Goal: Task Accomplishment & Management: Manage account settings

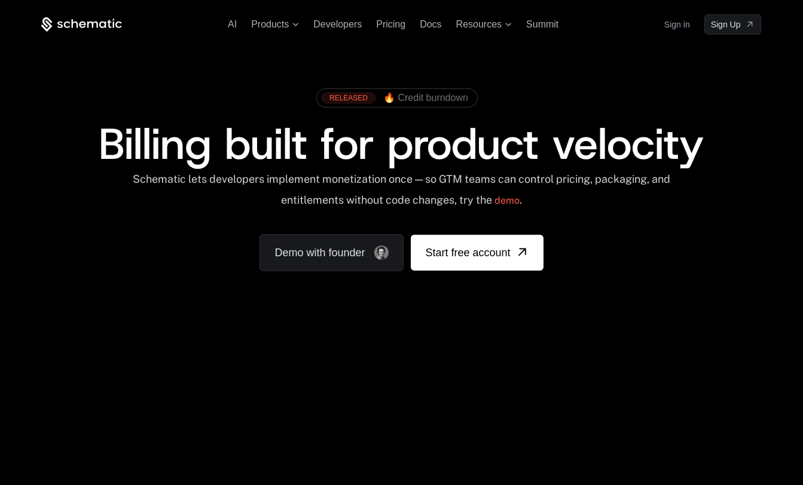
click at [672, 24] on link "Sign in" at bounding box center [677, 24] width 26 height 19
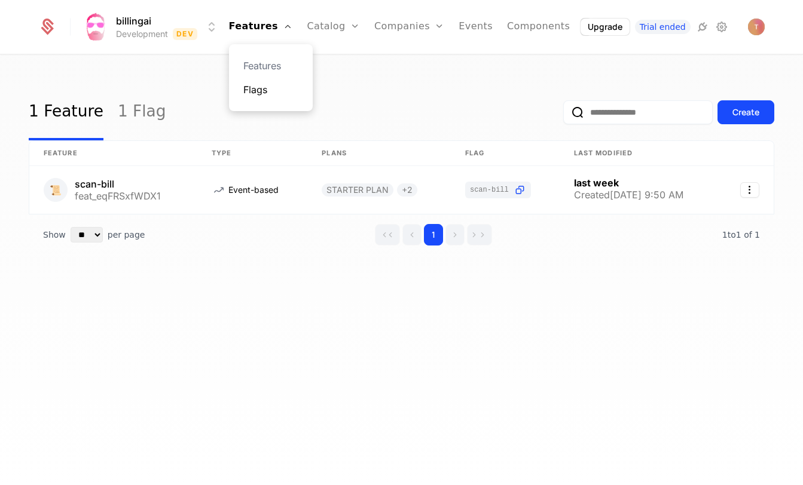
click at [268, 89] on link "Flags" at bounding box center [270, 89] width 55 height 14
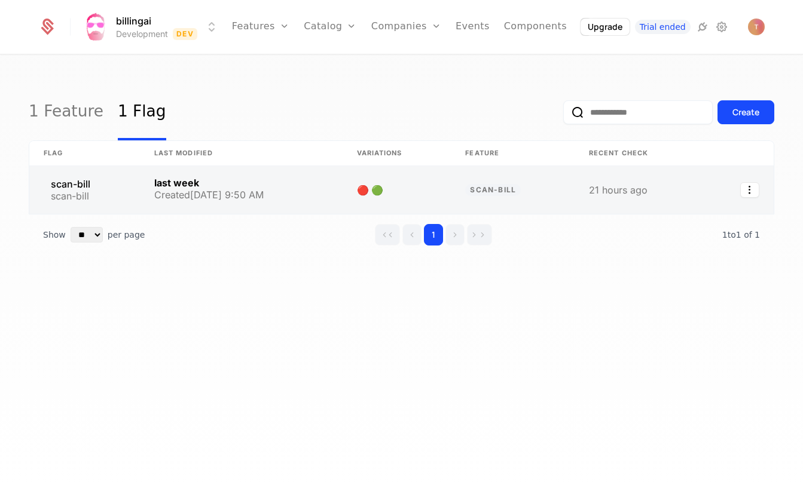
click at [224, 179] on link at bounding box center [241, 190] width 203 height 48
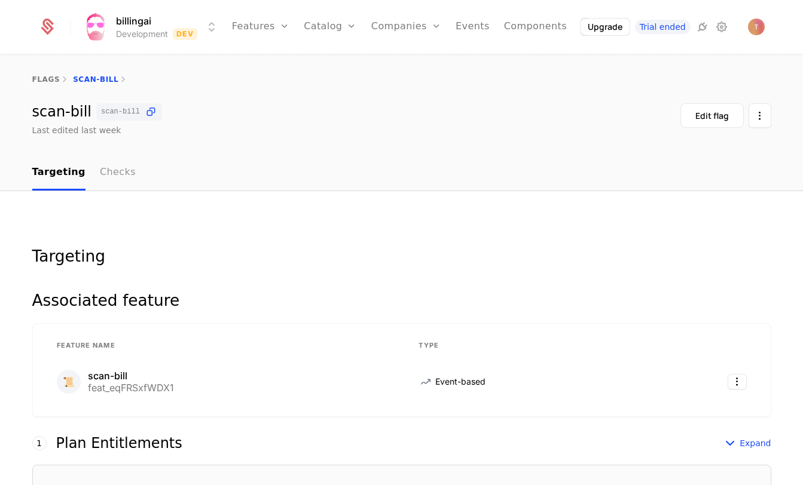
click at [114, 171] on link "Checks" at bounding box center [118, 172] width 36 height 35
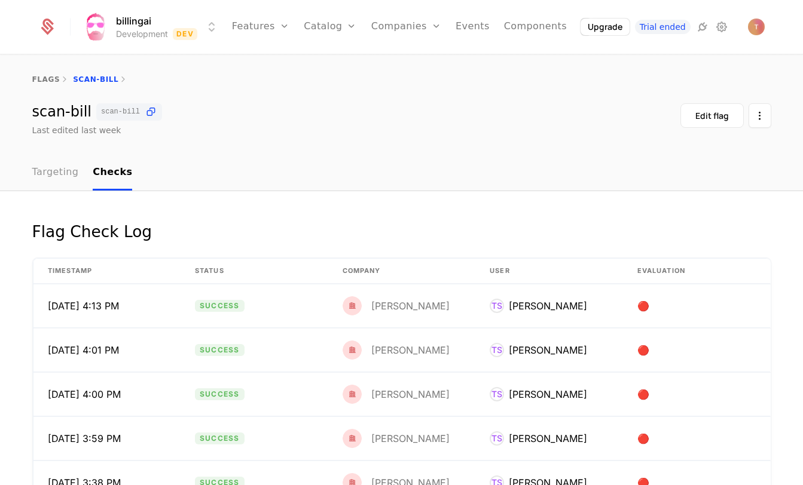
click at [58, 167] on link "Targeting" at bounding box center [55, 172] width 47 height 35
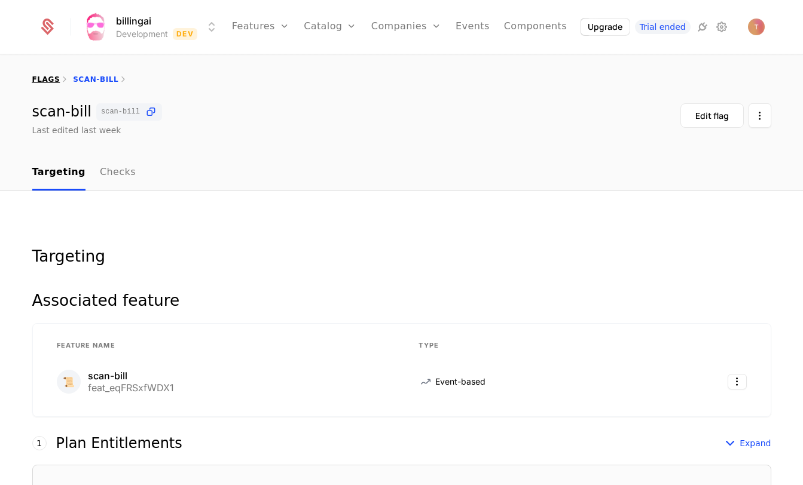
click at [48, 81] on link "flags" at bounding box center [46, 79] width 28 height 8
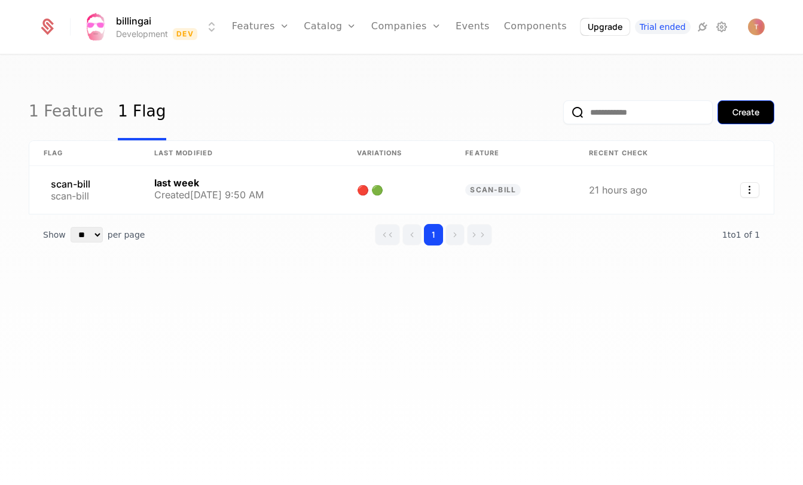
click at [743, 117] on div "Create" at bounding box center [745, 112] width 27 height 12
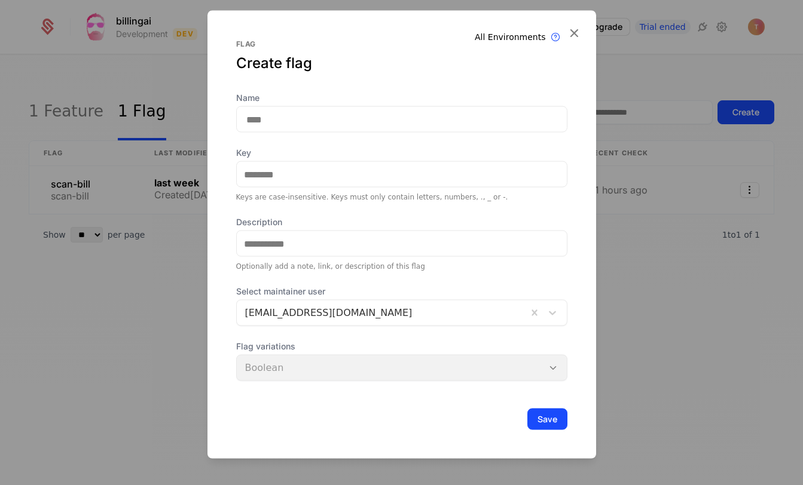
click at [272, 125] on input "Name" at bounding box center [401, 119] width 331 height 26
click at [282, 173] on div "Key Keys are case-insensitive. Keys must only contain letters, numbers, ., _ or…" at bounding box center [401, 174] width 331 height 55
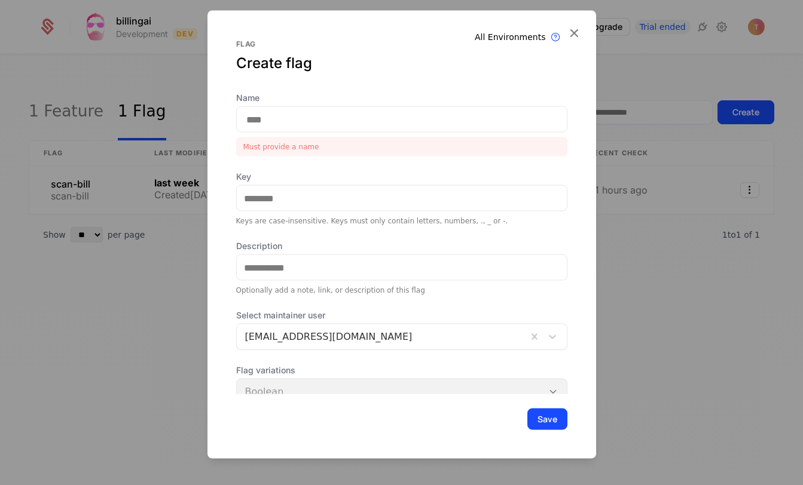
click at [286, 121] on input "Name" at bounding box center [401, 119] width 331 height 26
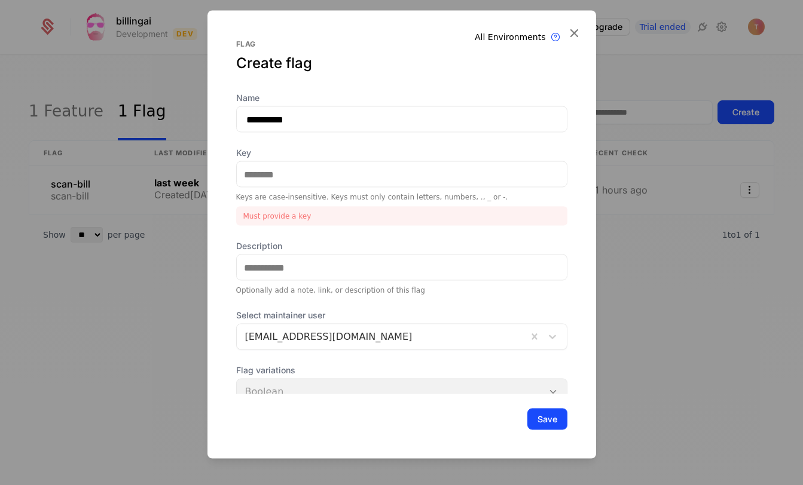
type input "**********"
click at [296, 170] on input "Key" at bounding box center [402, 174] width 330 height 25
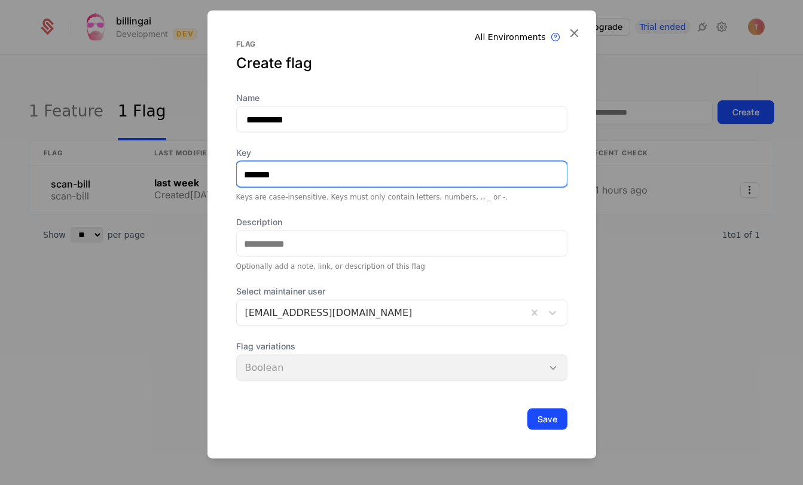
type input "*******"
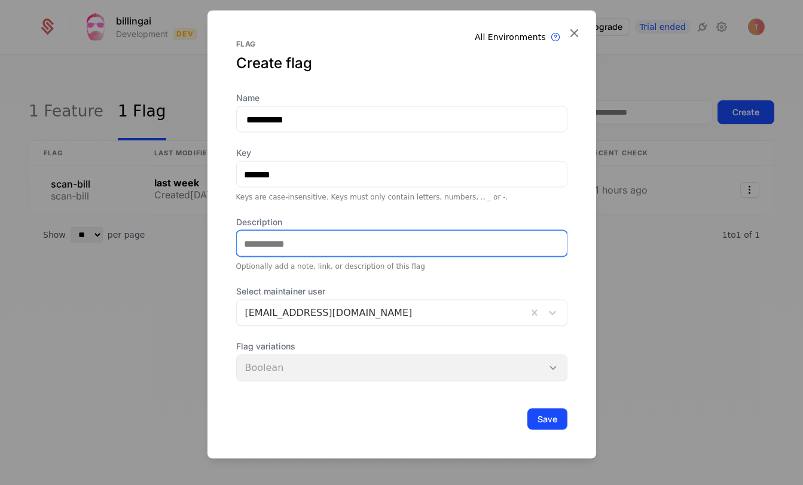
click at [281, 243] on input "Description" at bounding box center [402, 243] width 330 height 25
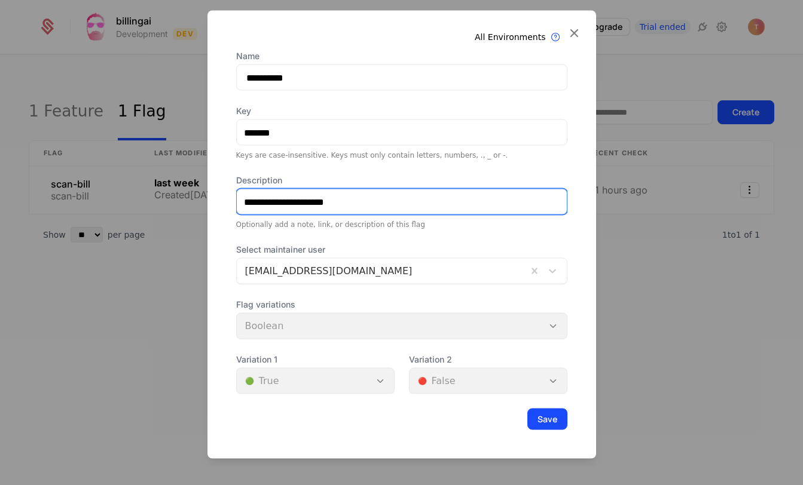
scroll to position [42, 0]
type input "**********"
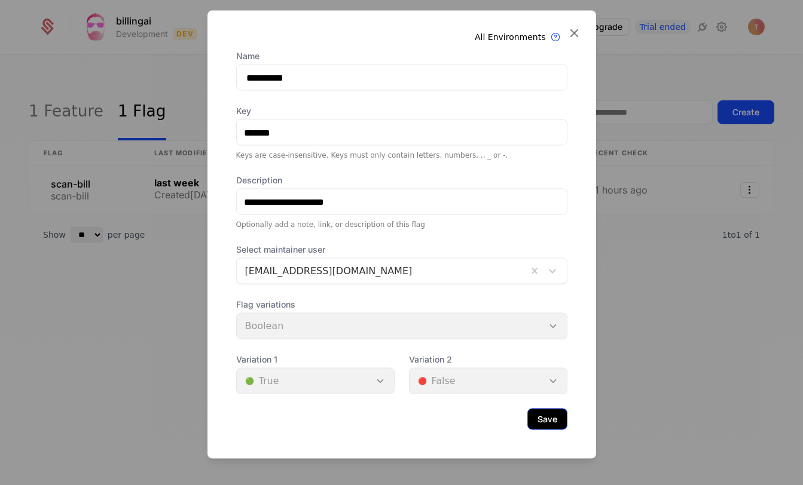
click at [550, 420] on button "Save" at bounding box center [547, 420] width 40 height 22
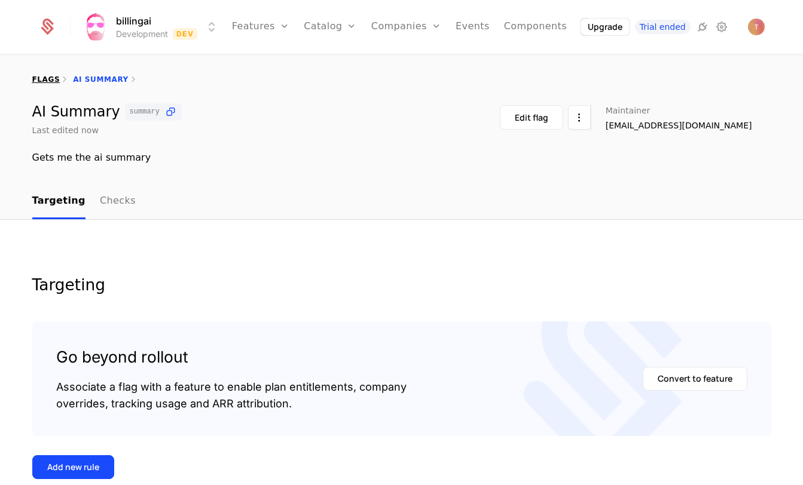
click at [45, 77] on link "flags" at bounding box center [46, 79] width 28 height 8
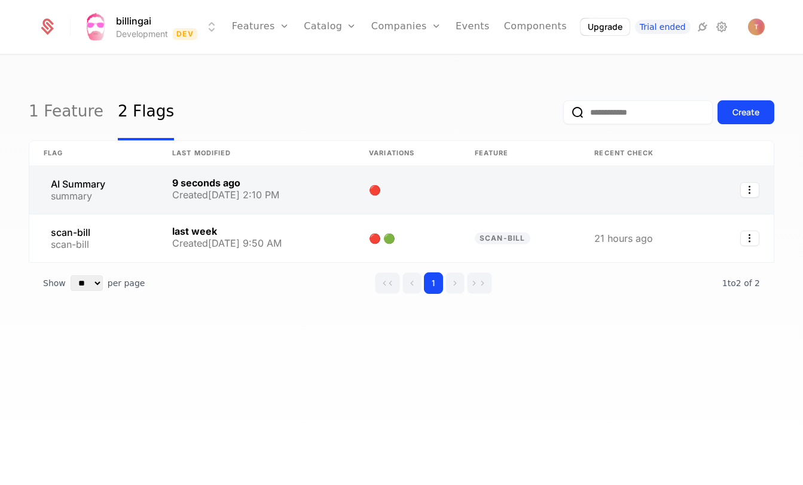
click at [96, 188] on link at bounding box center [93, 190] width 128 height 48
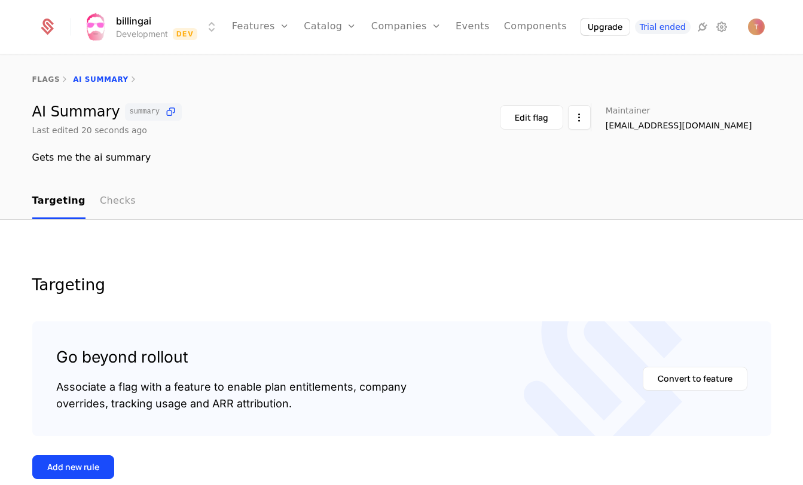
click at [107, 200] on link "Checks" at bounding box center [118, 201] width 36 height 35
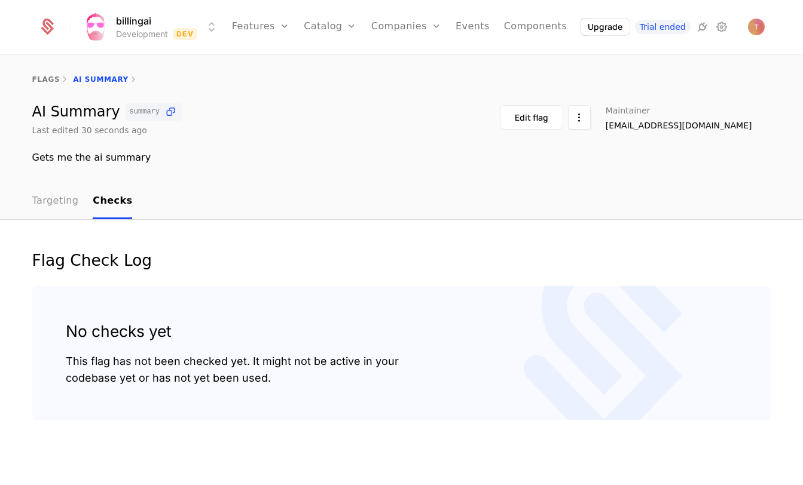
click at [36, 201] on link "Targeting" at bounding box center [55, 201] width 47 height 35
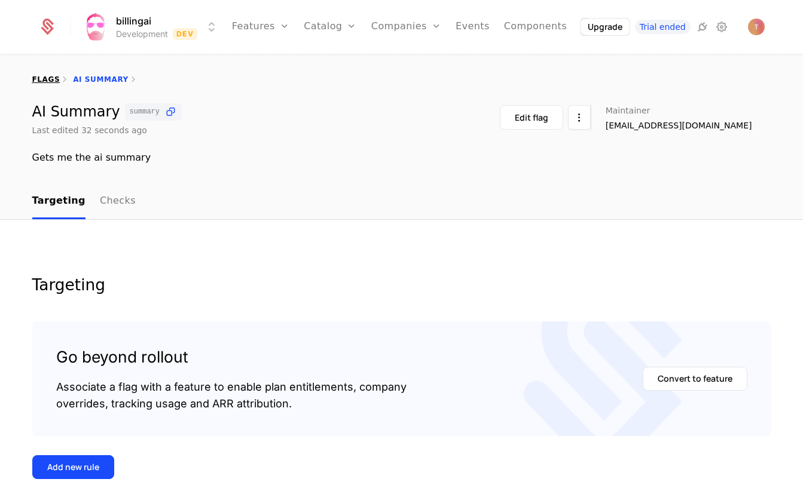
click at [44, 78] on link "flags" at bounding box center [46, 79] width 28 height 8
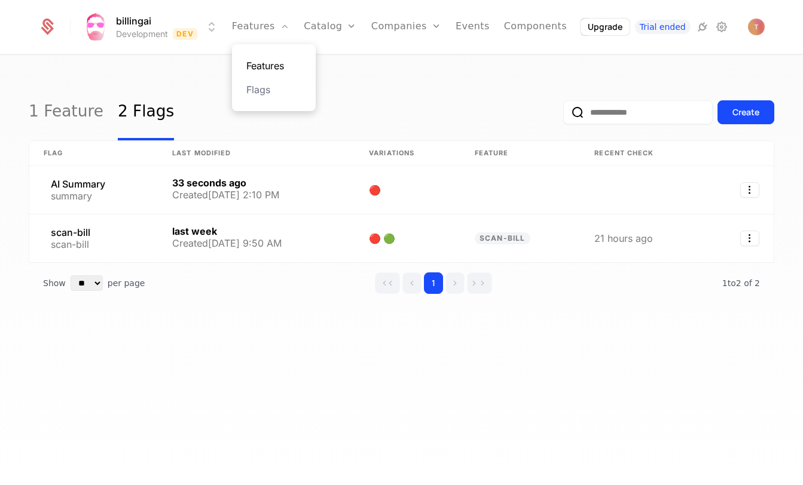
click at [270, 65] on link "Features" at bounding box center [273, 66] width 55 height 14
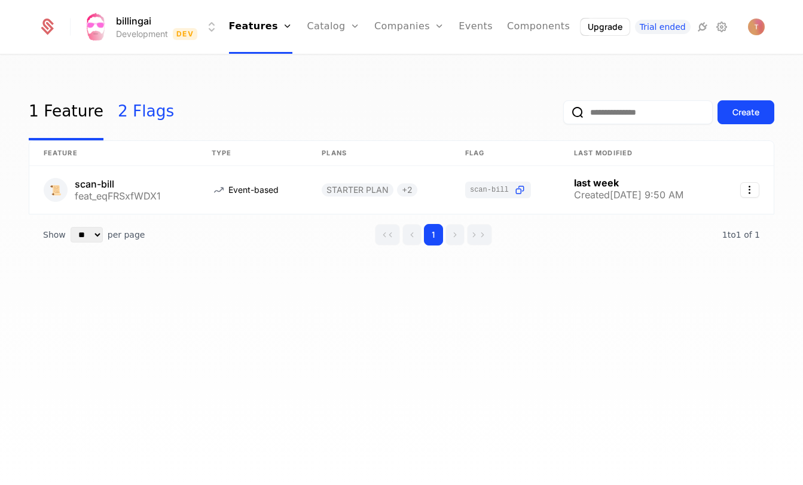
click at [130, 109] on link "2 Flags" at bounding box center [146, 112] width 56 height 56
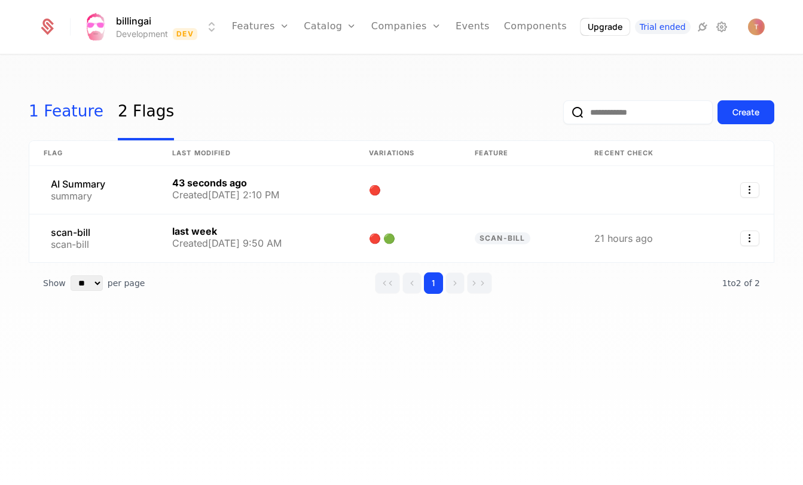
click at [53, 113] on link "1 Feature" at bounding box center [66, 112] width 75 height 56
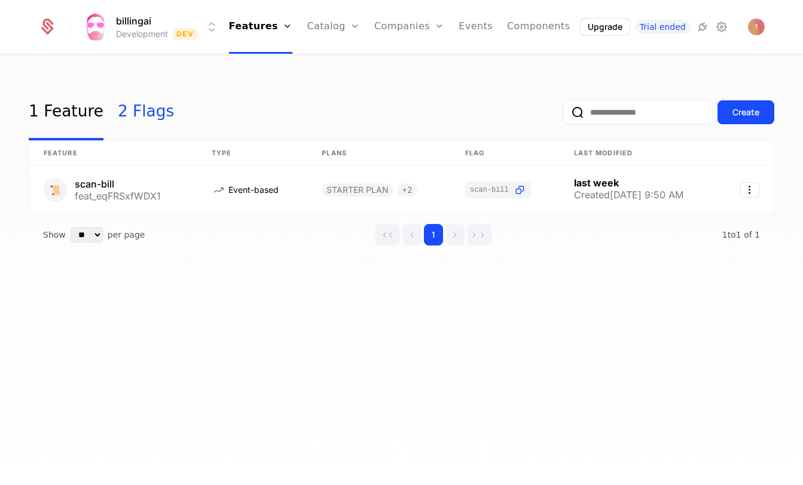
click at [142, 112] on link "2 Flags" at bounding box center [146, 112] width 56 height 56
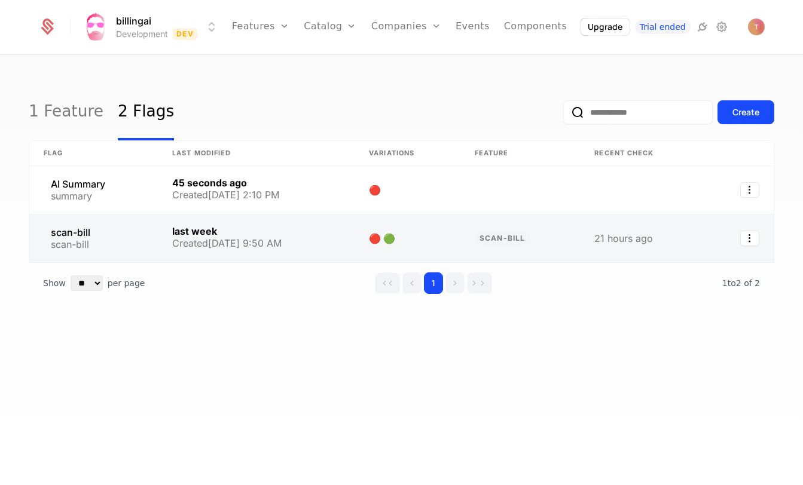
click at [111, 237] on link at bounding box center [93, 239] width 128 height 48
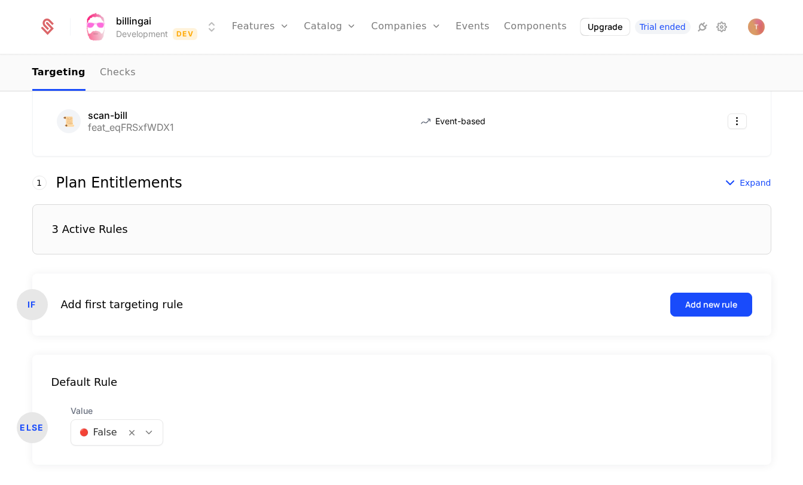
scroll to position [261, 0]
click at [245, 235] on div "3 Active Rules" at bounding box center [401, 229] width 739 height 50
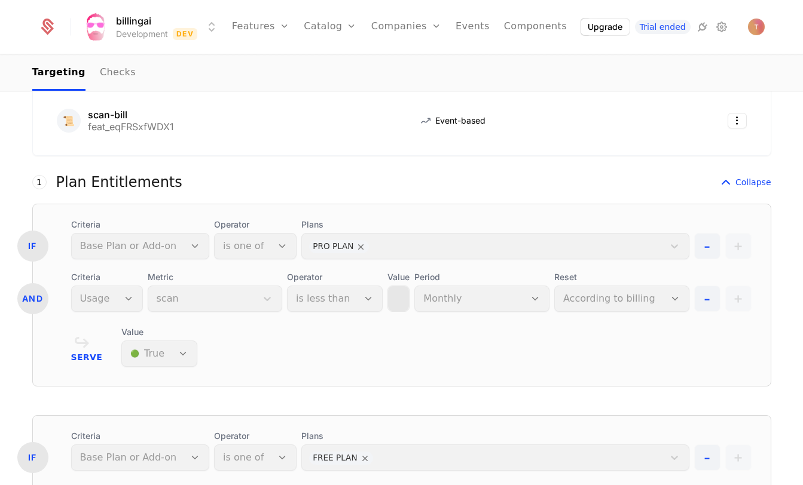
scroll to position [0, 0]
click at [761, 176] on span "Collapse" at bounding box center [753, 182] width 36 height 12
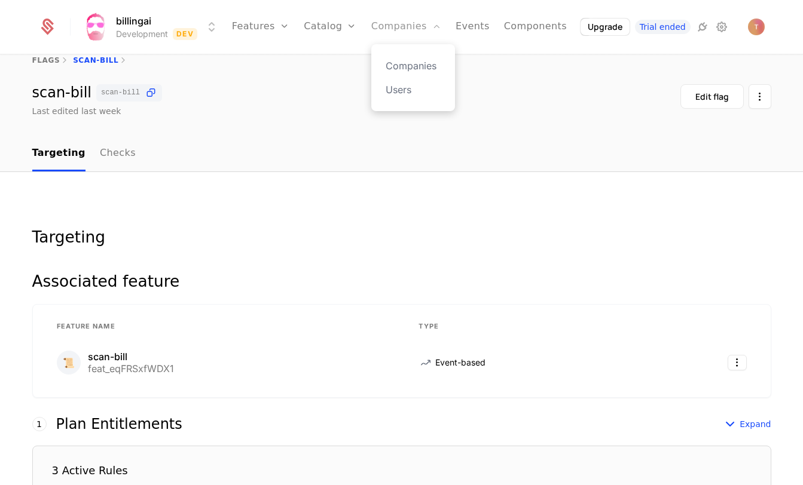
scroll to position [16, 0]
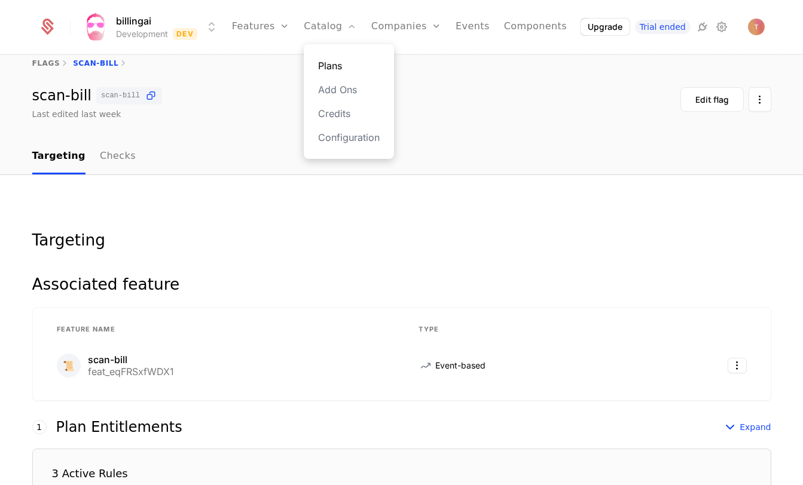
click at [341, 62] on link "Plans" at bounding box center [349, 66] width 62 height 14
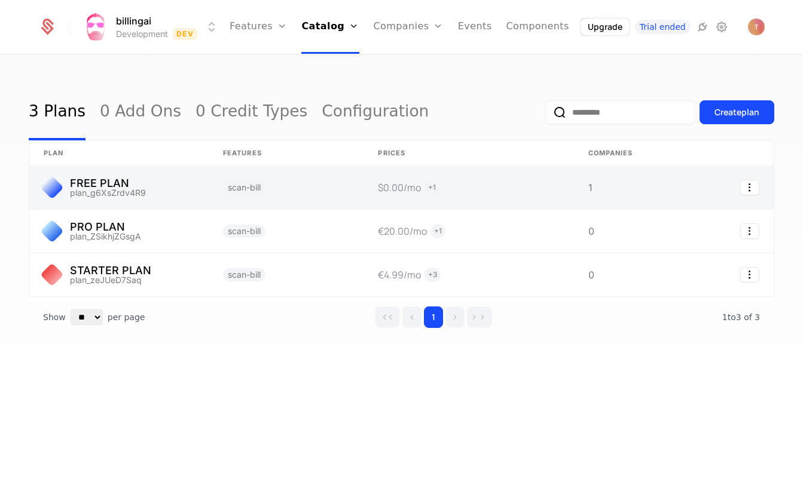
click at [159, 187] on link at bounding box center [118, 187] width 179 height 43
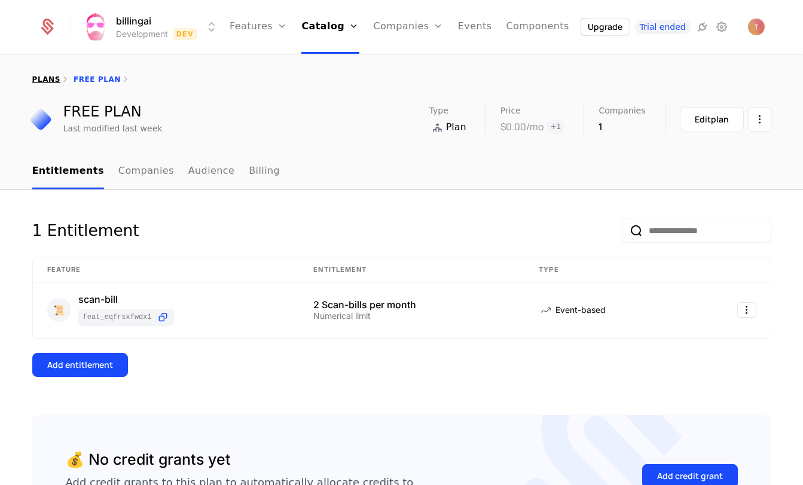
click at [50, 78] on link "plans" at bounding box center [46, 79] width 28 height 8
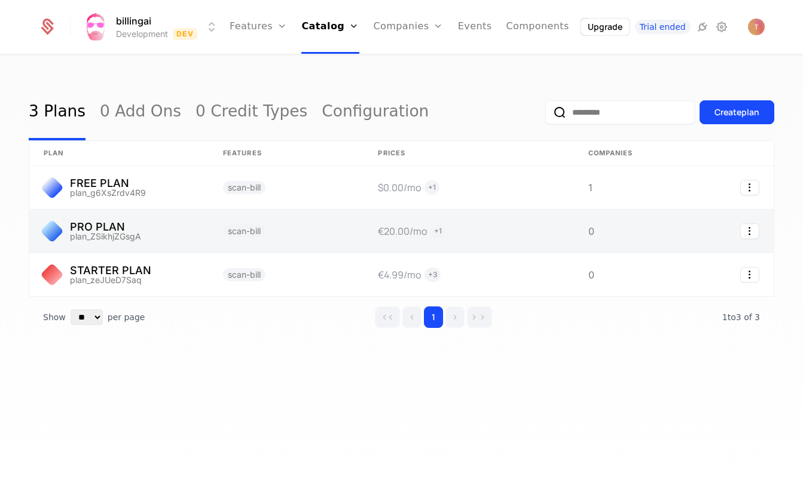
click at [104, 232] on link at bounding box center [118, 231] width 179 height 43
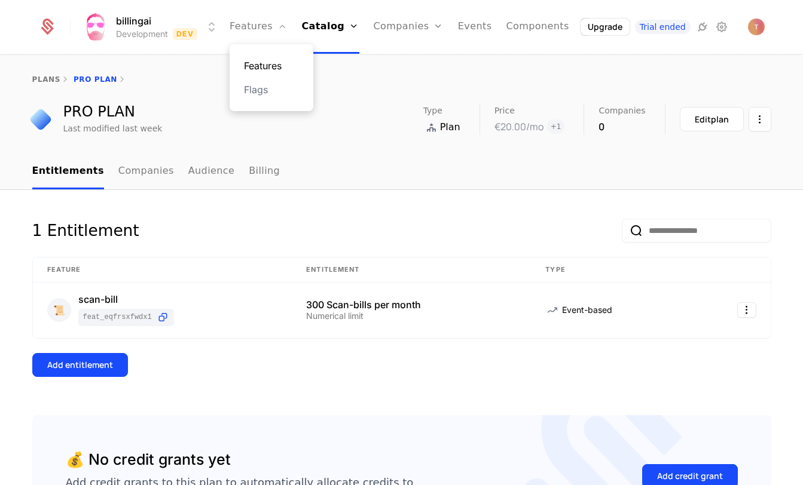
click at [275, 66] on link "Features" at bounding box center [271, 66] width 55 height 14
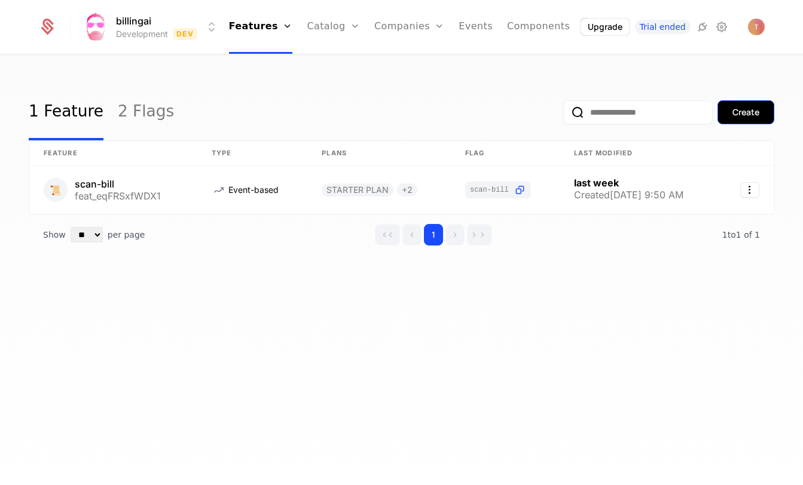
click at [749, 107] on div "Create" at bounding box center [745, 112] width 27 height 12
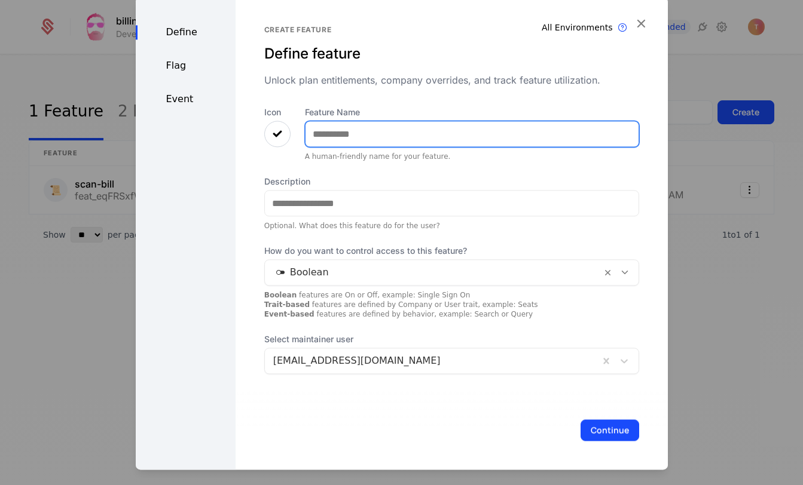
click at [372, 130] on input "Feature Name" at bounding box center [471, 133] width 333 height 25
type input "**********"
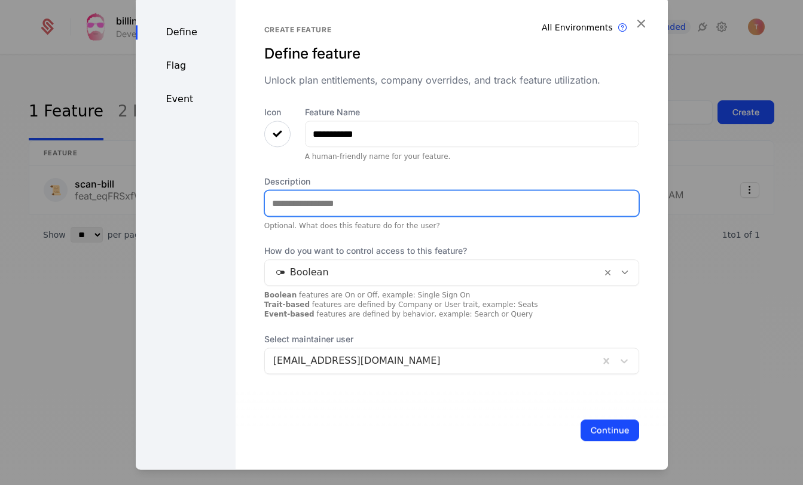
click at [399, 202] on input "Description" at bounding box center [451, 203] width 373 height 25
type input "**********"
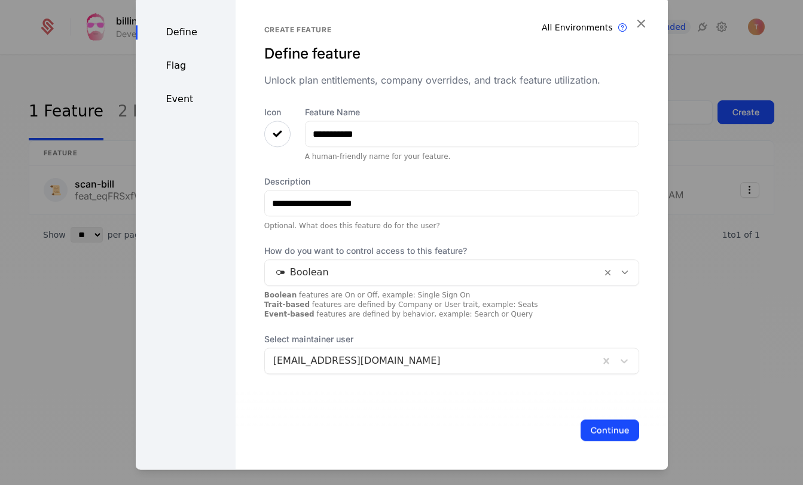
click at [175, 64] on div "Flag" at bounding box center [186, 66] width 100 height 14
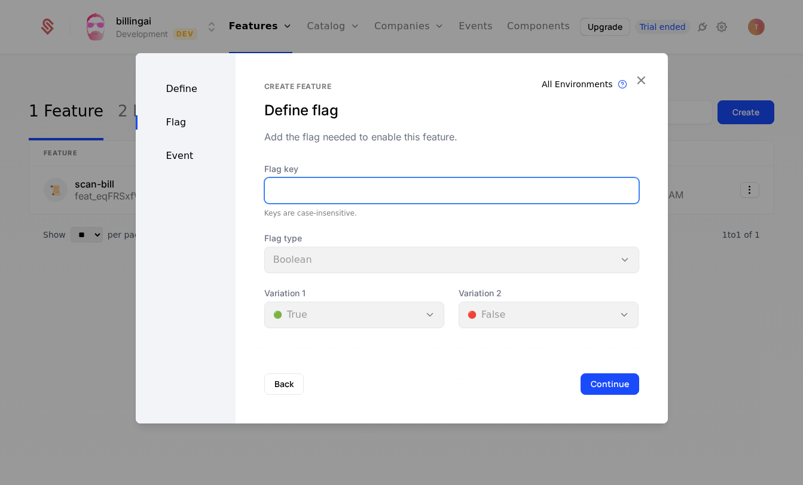
click at [338, 187] on input "Flag key" at bounding box center [451, 190] width 373 height 25
click at [338, 188] on input "Flag key" at bounding box center [451, 190] width 373 height 25
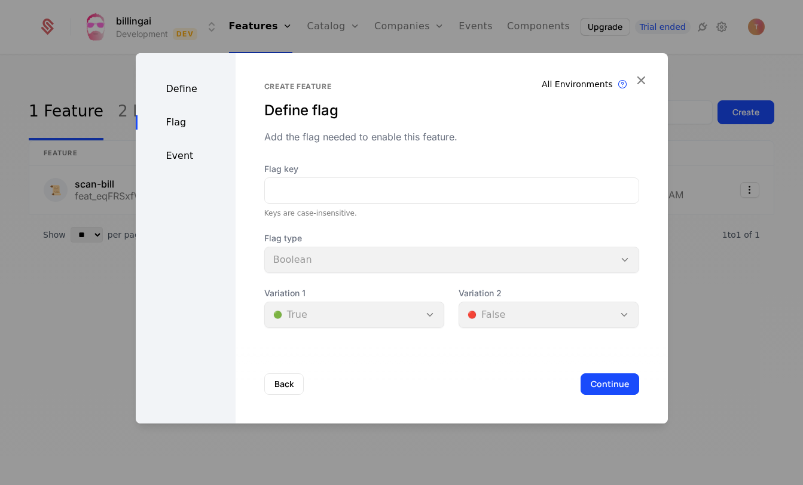
click at [337, 257] on div "Flag type Boolean" at bounding box center [451, 252] width 375 height 41
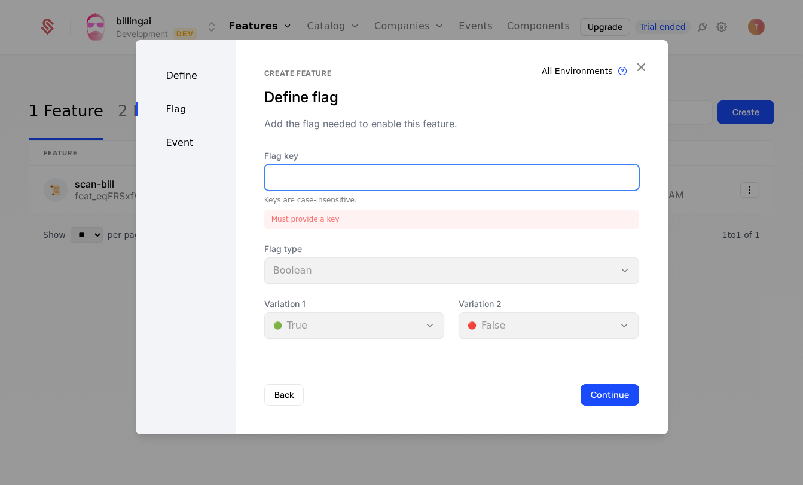
click at [344, 179] on input "Flag key" at bounding box center [451, 177] width 373 height 25
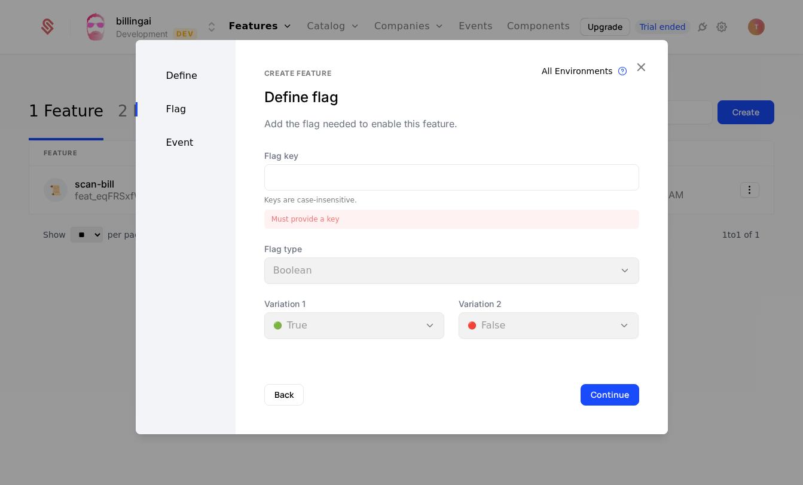
click at [183, 75] on div "Define" at bounding box center [186, 76] width 100 height 14
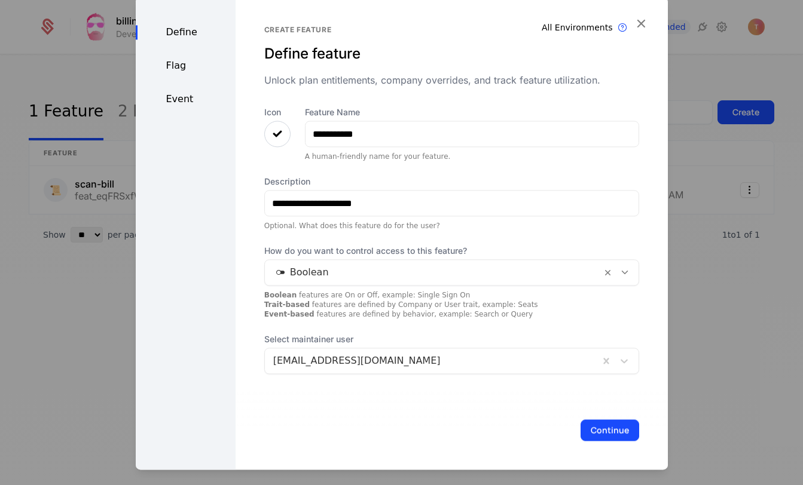
click at [96, 85] on div at bounding box center [401, 242] width 803 height 485
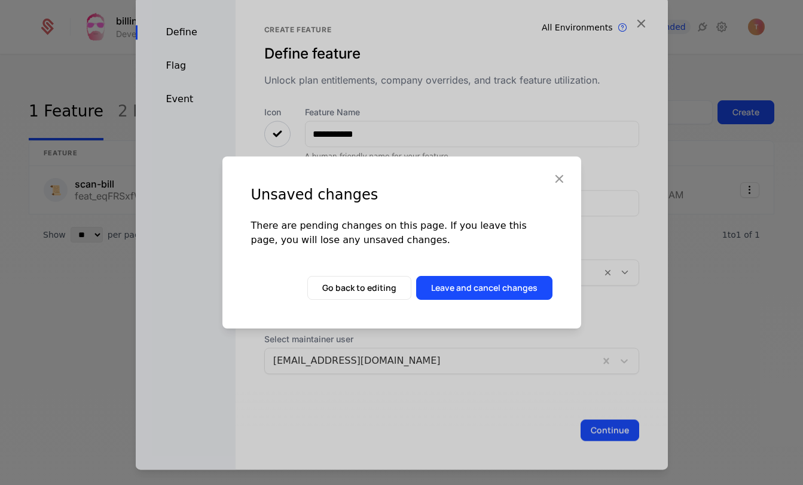
click at [559, 181] on icon "button" at bounding box center [559, 179] width 16 height 16
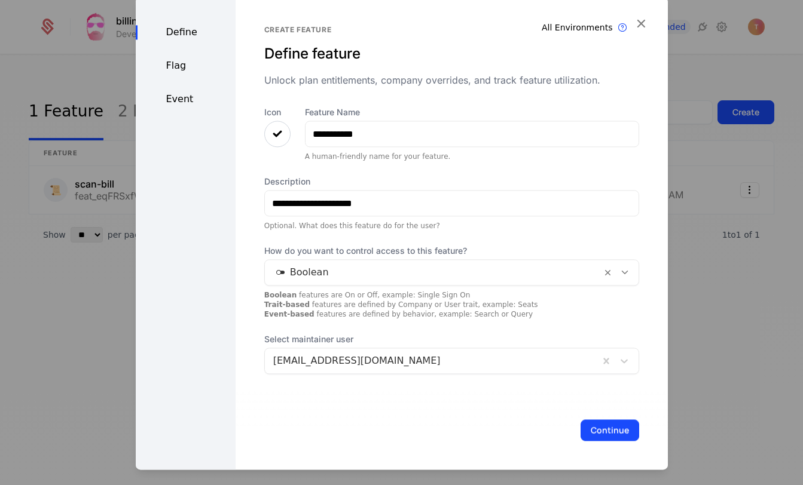
click at [171, 66] on div "Flag" at bounding box center [186, 66] width 100 height 14
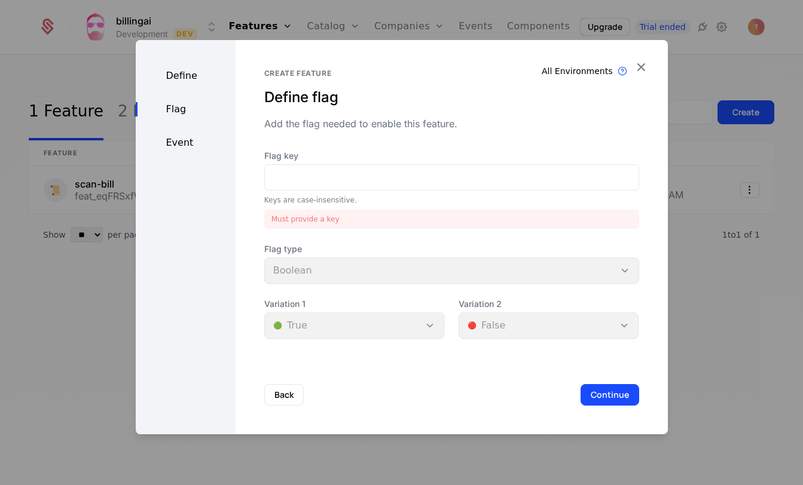
click at [176, 141] on div "Event" at bounding box center [186, 143] width 100 height 14
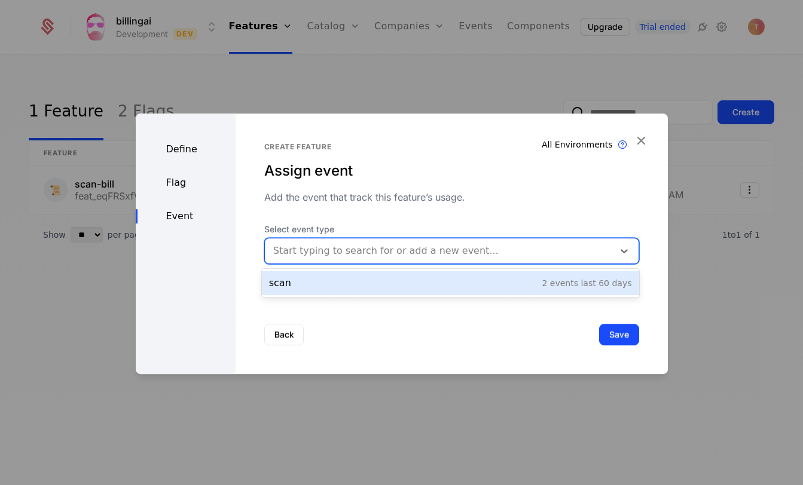
click at [356, 261] on div "Start typing to search for or add a new event..." at bounding box center [439, 251] width 348 height 22
click at [363, 249] on div "Start typing to search for or add a new event..." at bounding box center [440, 251] width 334 height 14
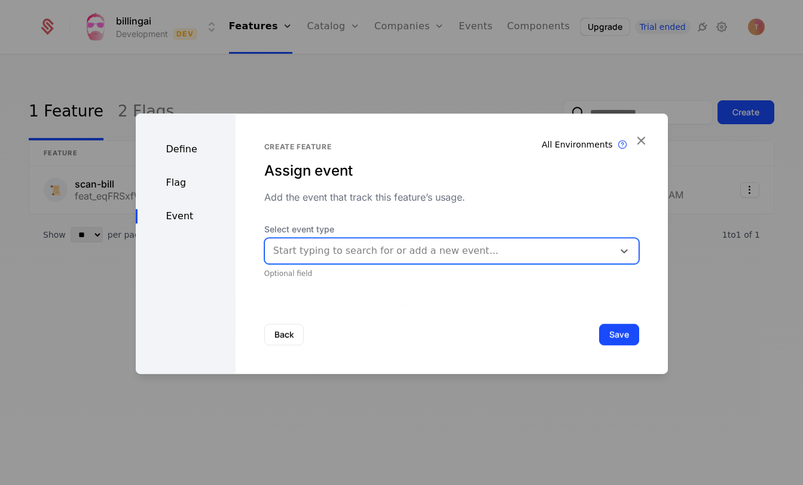
click at [174, 177] on div "Flag" at bounding box center [186, 183] width 100 height 14
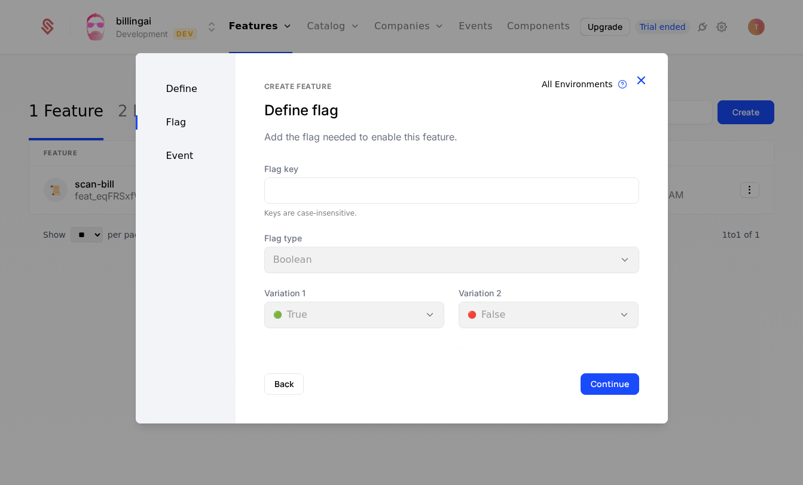
click at [641, 80] on icon "button" at bounding box center [641, 80] width 16 height 16
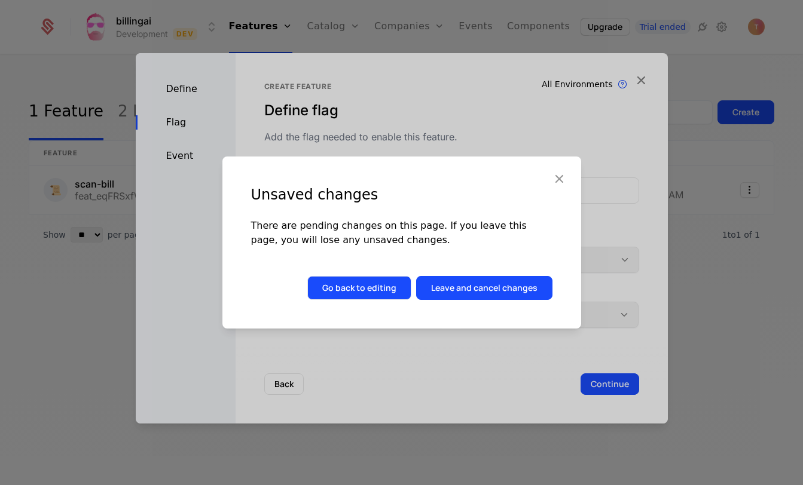
click at [364, 289] on button "Go back to editing" at bounding box center [359, 288] width 104 height 24
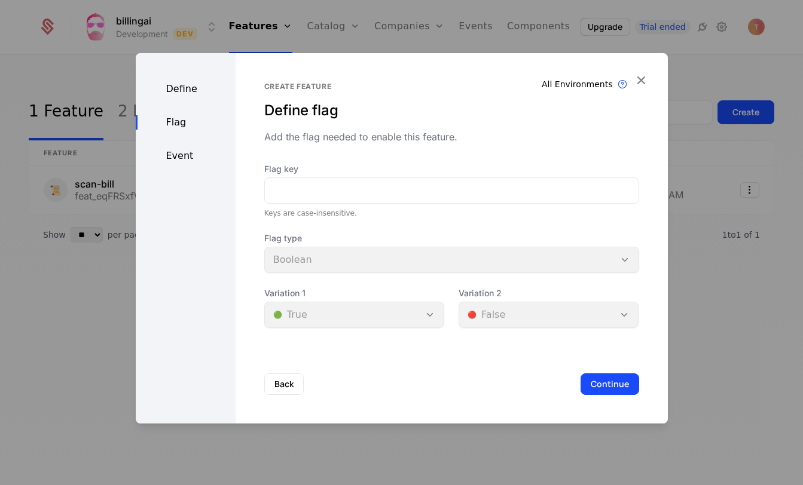
click at [277, 384] on button "Back" at bounding box center [283, 384] width 39 height 22
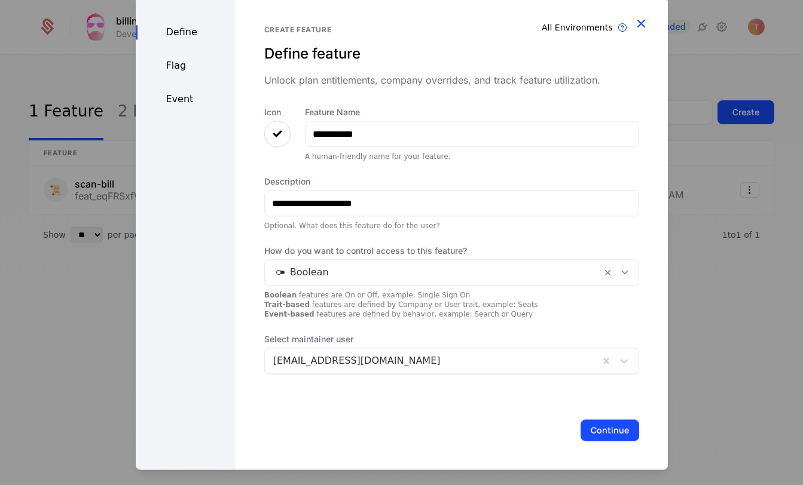
click at [641, 25] on icon "button" at bounding box center [641, 24] width 16 height 16
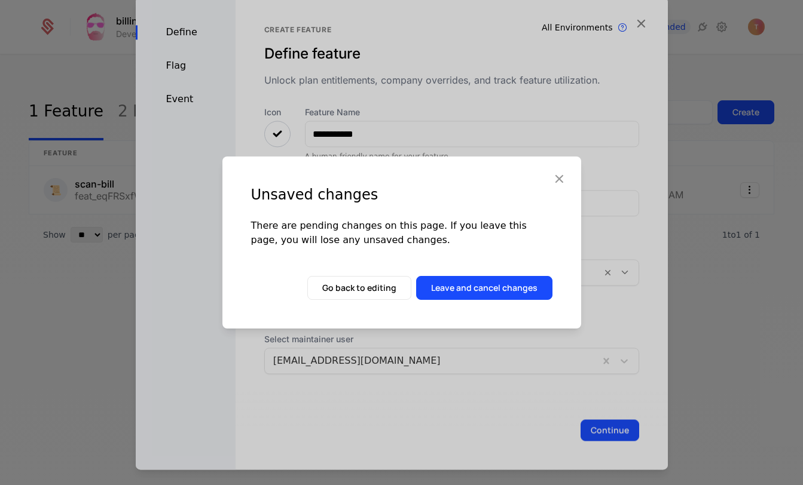
click at [471, 287] on button "Leave and cancel changes" at bounding box center [484, 288] width 136 height 24
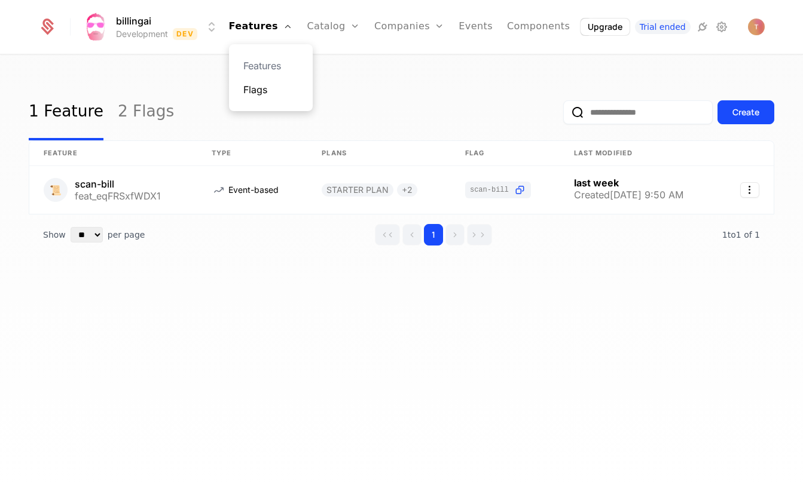
click at [262, 89] on link "Flags" at bounding box center [270, 89] width 55 height 14
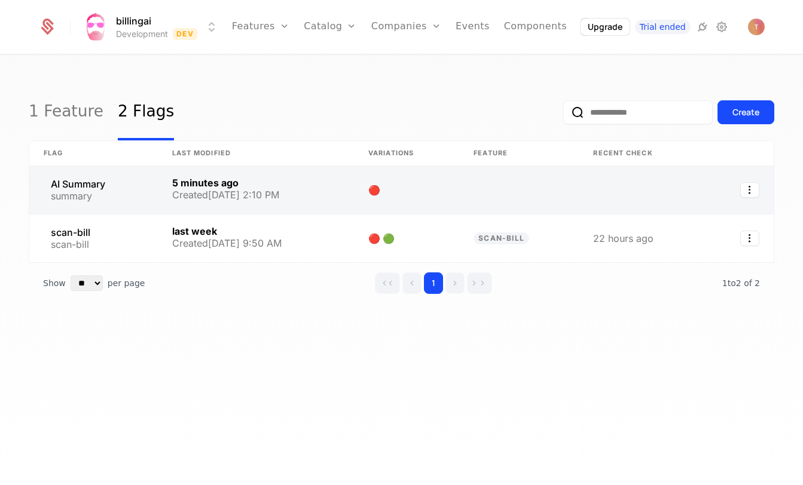
click at [63, 188] on link at bounding box center [93, 190] width 128 height 48
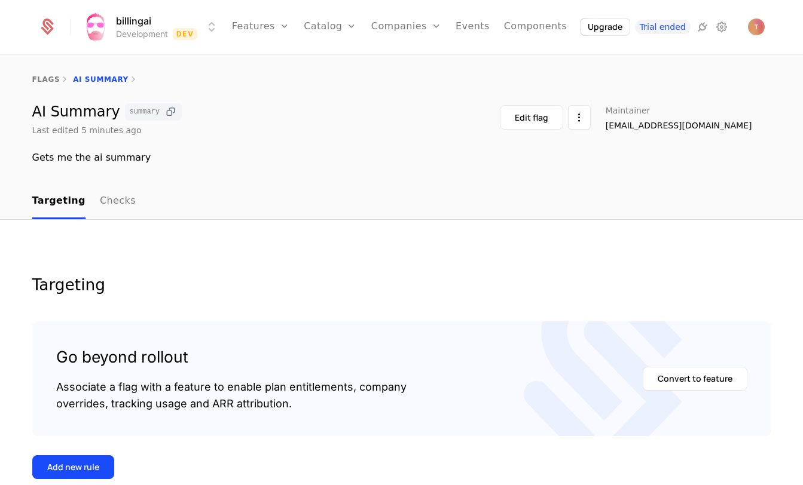
click at [164, 112] on icon at bounding box center [170, 112] width 13 height 13
click at [258, 24] on link "Features" at bounding box center [260, 27] width 57 height 54
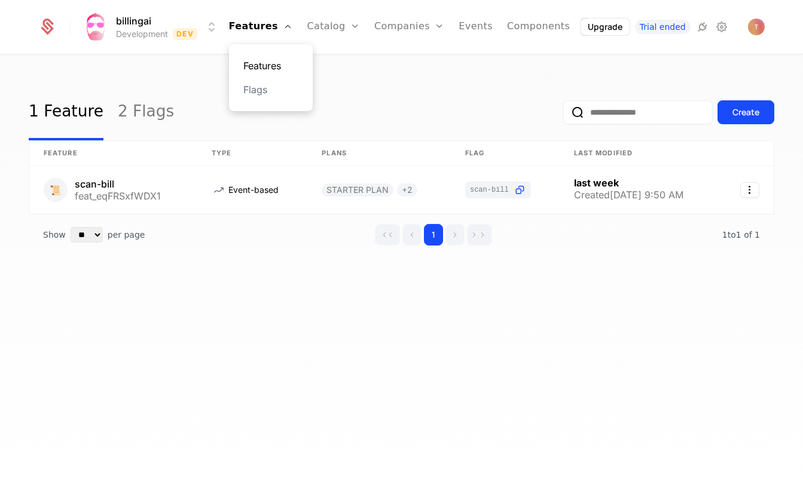
click at [265, 63] on link "Features" at bounding box center [270, 66] width 55 height 14
click at [746, 110] on div "Create" at bounding box center [745, 112] width 27 height 12
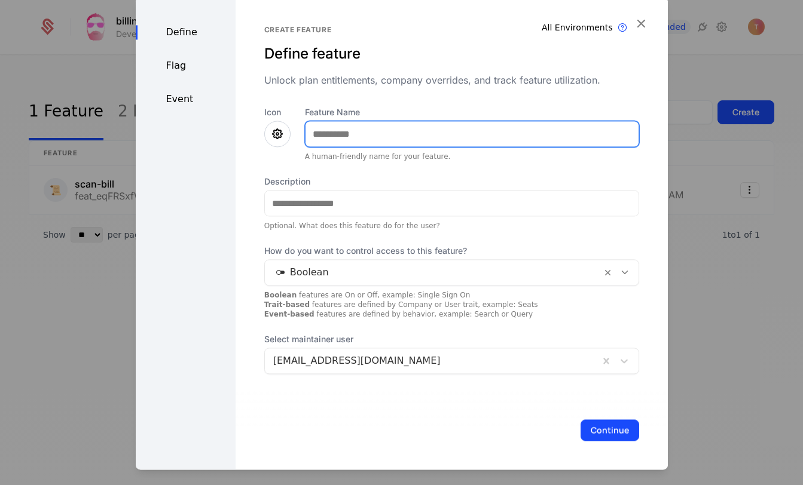
click at [349, 129] on input "Feature Name" at bounding box center [471, 133] width 333 height 25
type input "**********"
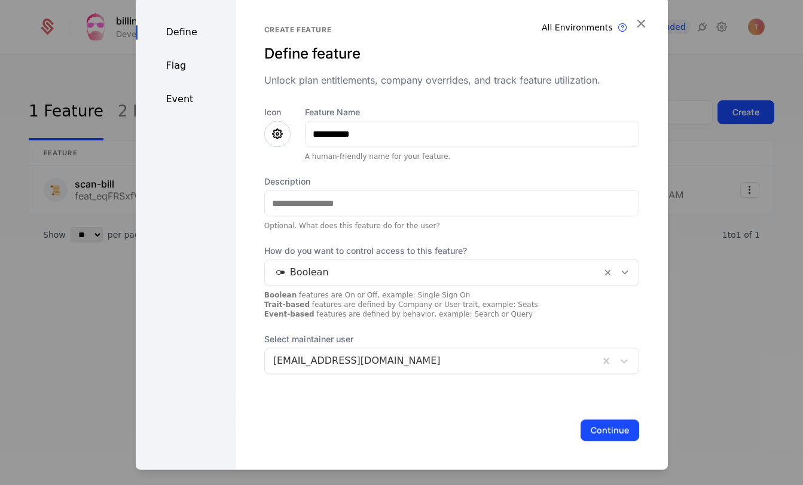
click at [275, 130] on icon at bounding box center [277, 134] width 14 height 14
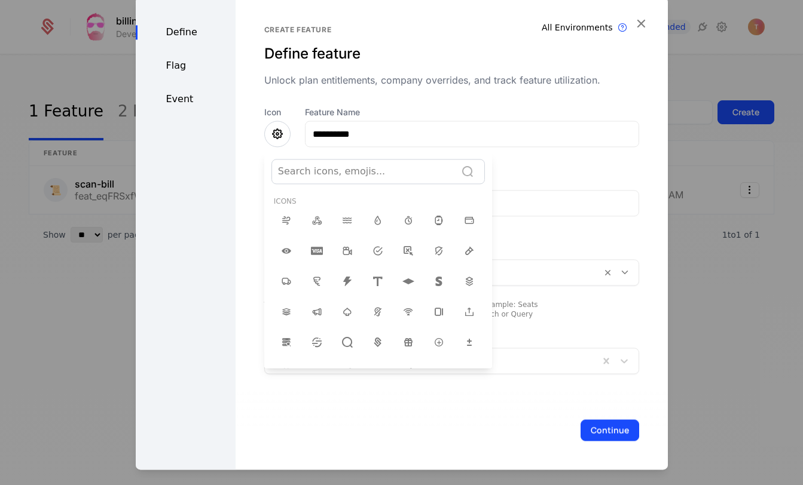
click at [353, 169] on div "Search icons, emojis..." at bounding box center [364, 171] width 172 height 14
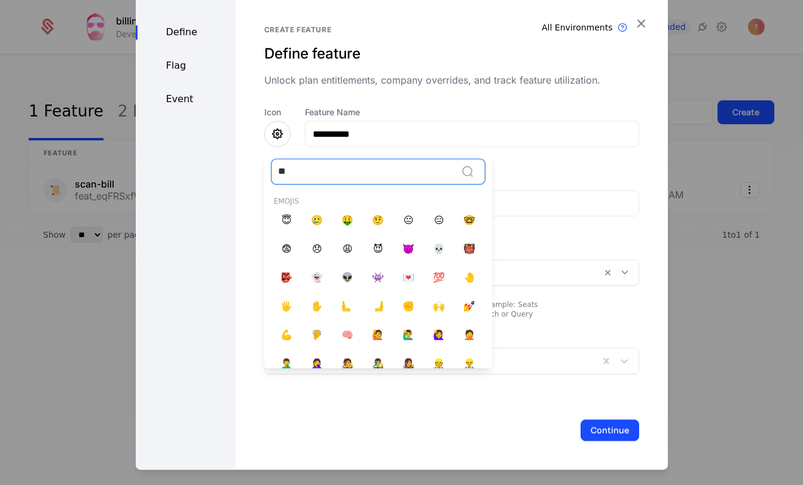
type input "*"
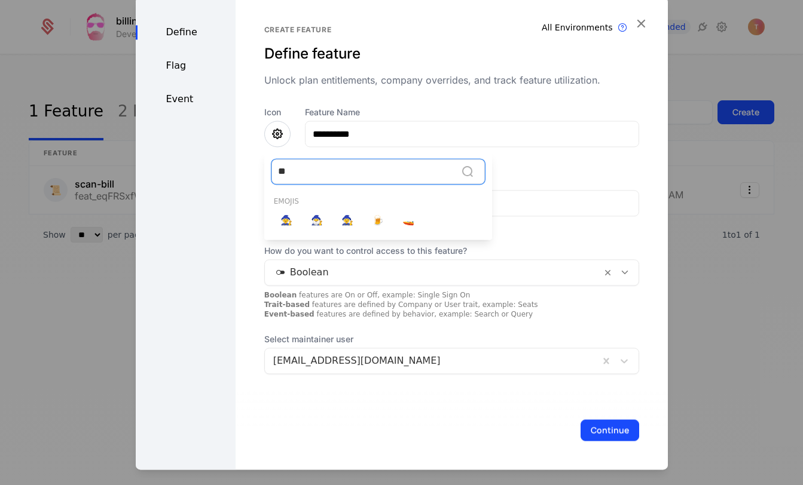
type input "*"
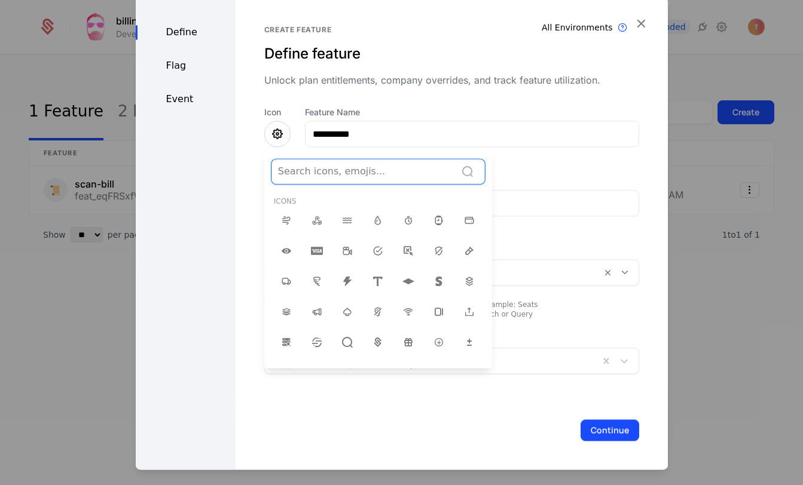
type input "*"
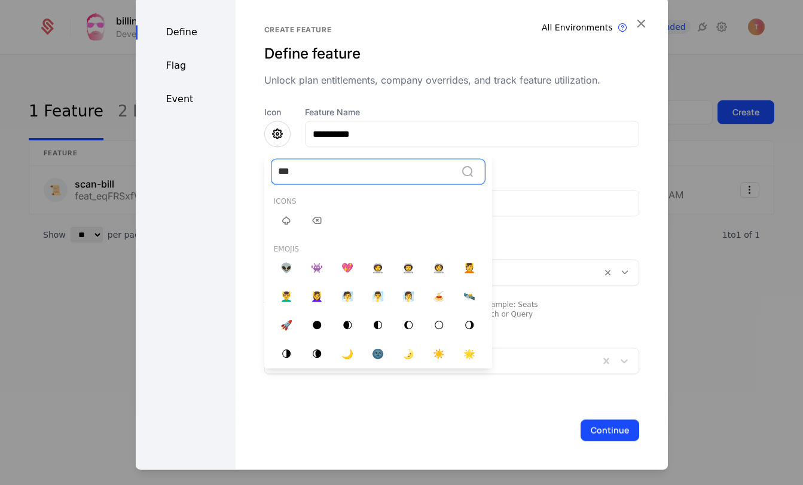
type input "****"
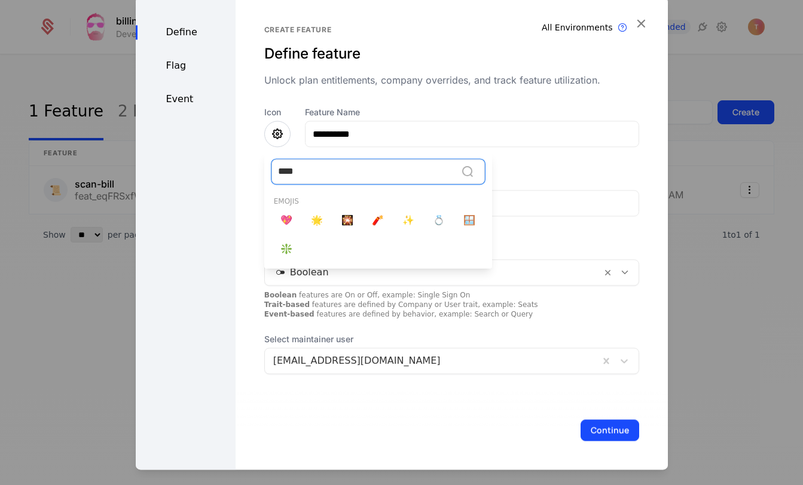
click at [402, 220] on span "✨" at bounding box center [408, 220] width 12 height 14
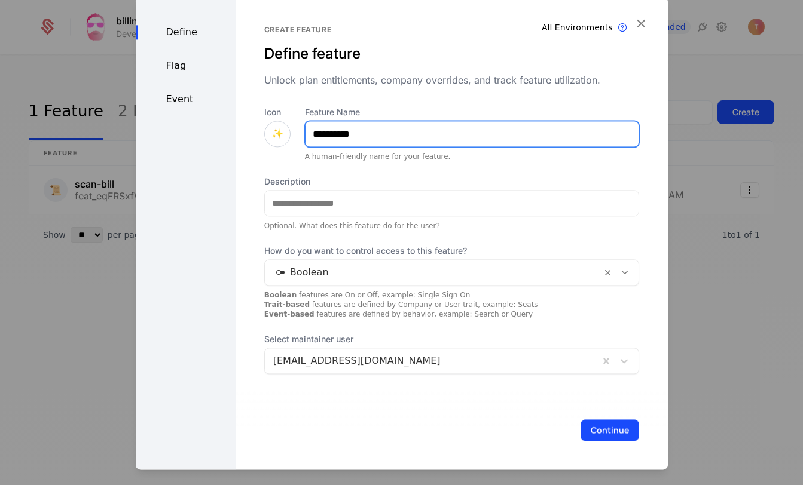
click at [371, 133] on input "**********" at bounding box center [471, 133] width 333 height 25
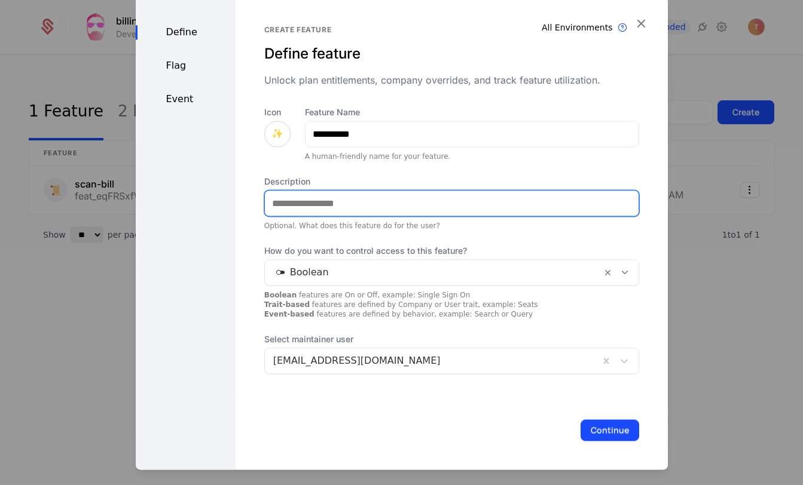
click at [330, 195] on input "Description" at bounding box center [451, 203] width 373 height 25
type input "**********"
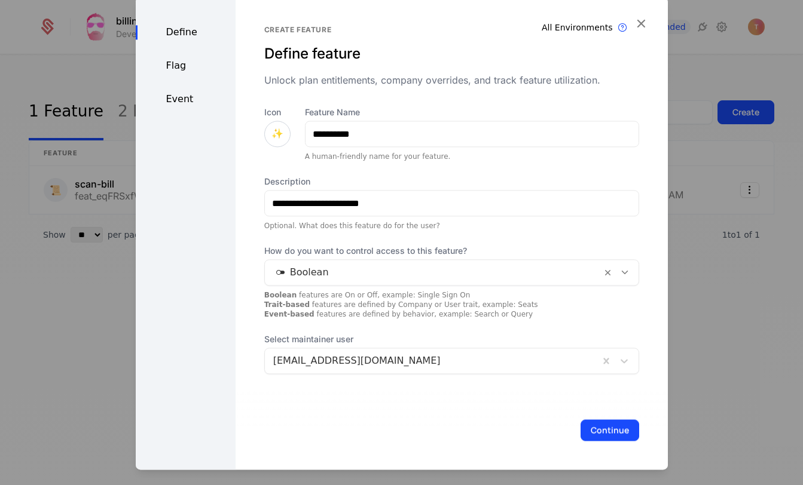
click at [176, 65] on div "Flag" at bounding box center [186, 66] width 100 height 14
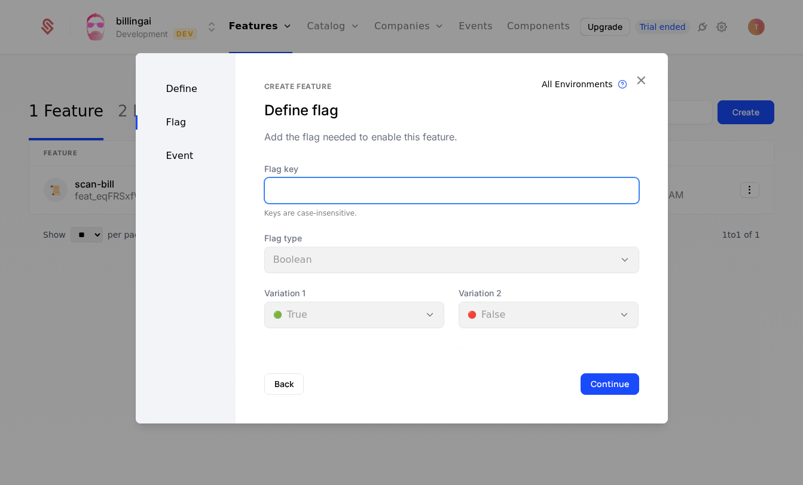
click at [285, 182] on input "Flag key" at bounding box center [451, 190] width 373 height 25
paste input "*******"
type input "*******"
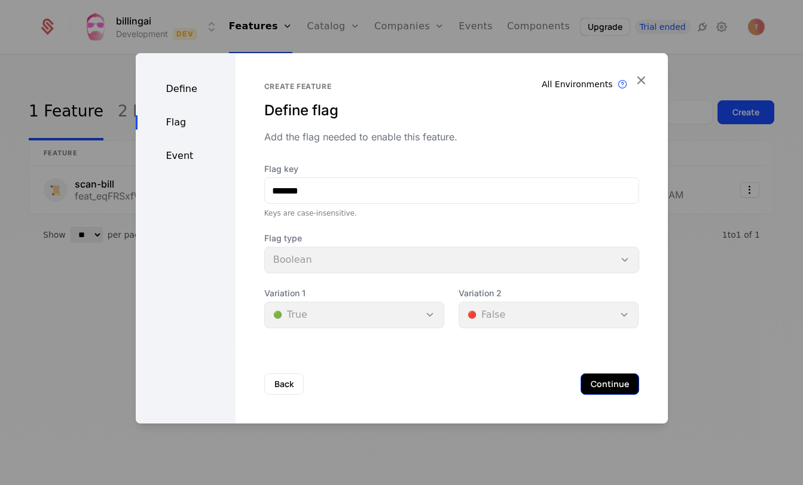
click at [611, 386] on button "Continue" at bounding box center [609, 384] width 59 height 22
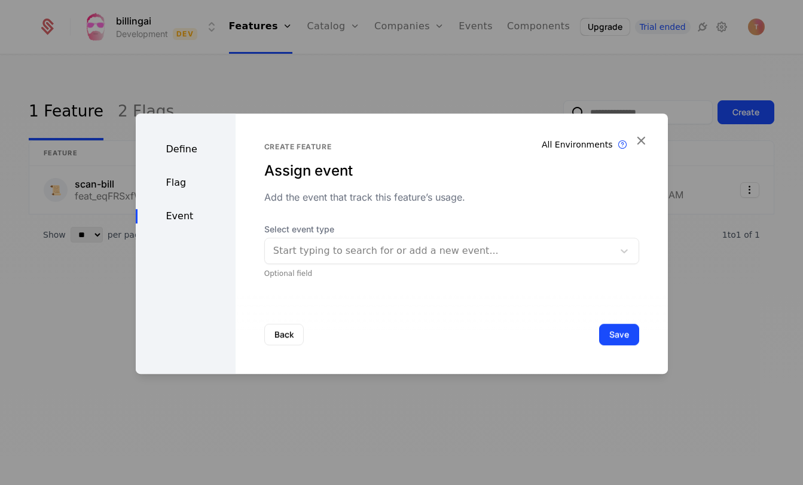
click at [432, 247] on div "Start typing to search for or add a new event..." at bounding box center [440, 251] width 334 height 14
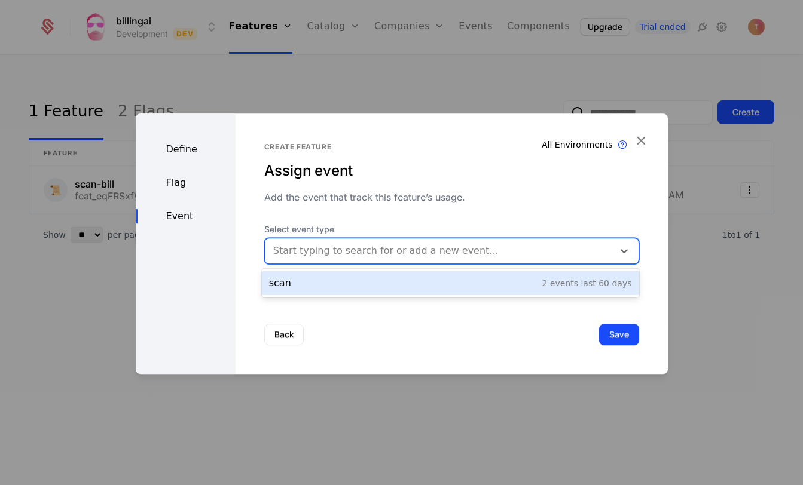
click at [431, 275] on div "scan 2 events last 60 days" at bounding box center [450, 283] width 377 height 24
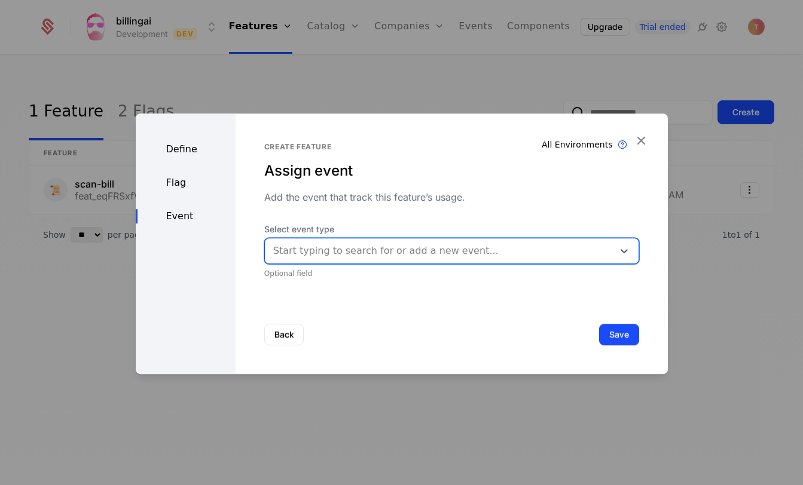
click at [608, 249] on div "Start typing to search for or add a new event..." at bounding box center [439, 251] width 348 height 22
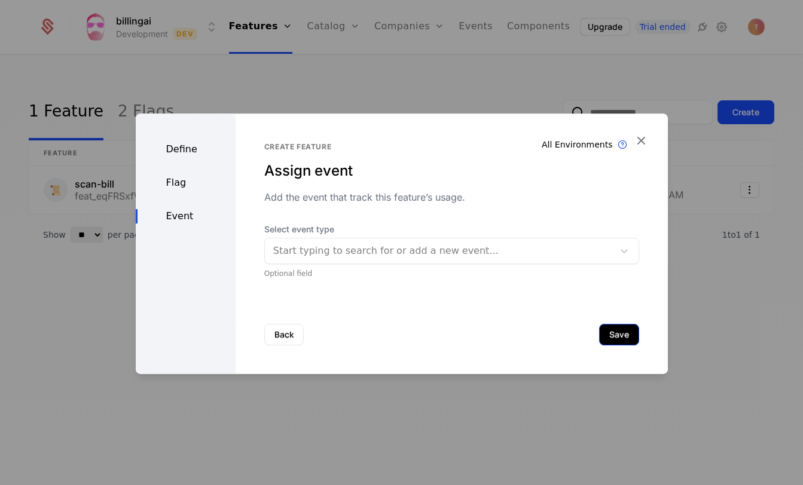
click at [604, 334] on button "Save" at bounding box center [619, 335] width 40 height 22
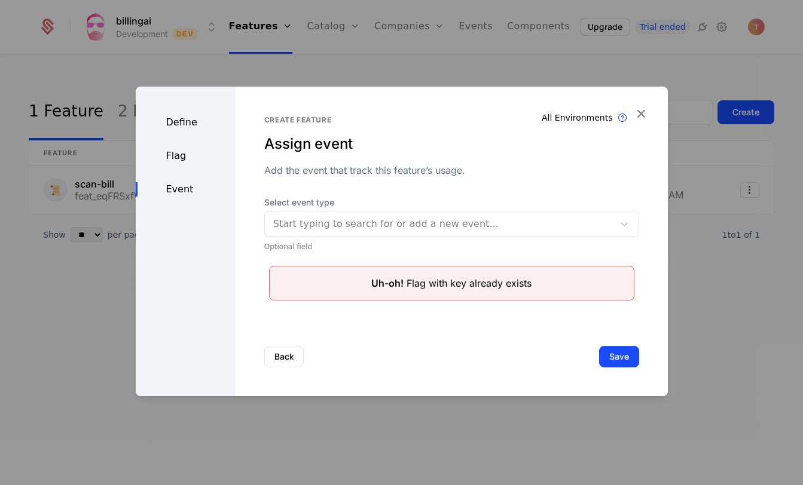
click at [174, 154] on div "Flag" at bounding box center [186, 156] width 100 height 14
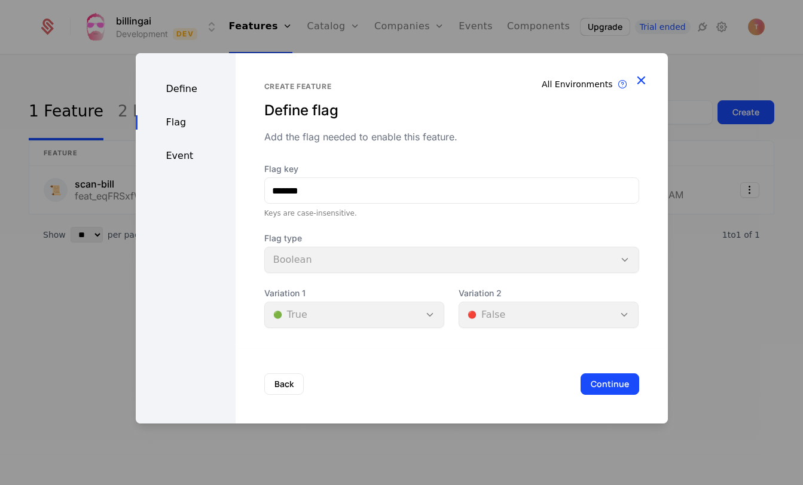
click at [645, 79] on icon "button" at bounding box center [641, 80] width 16 height 16
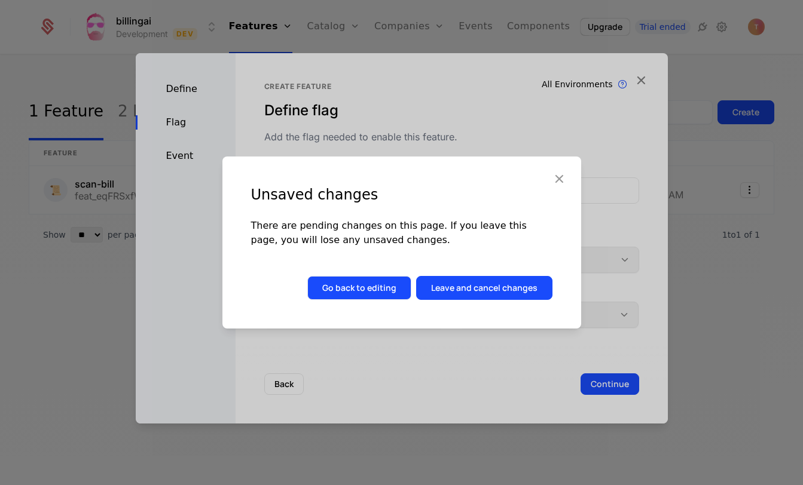
click at [383, 294] on button "Go back to editing" at bounding box center [359, 288] width 104 height 24
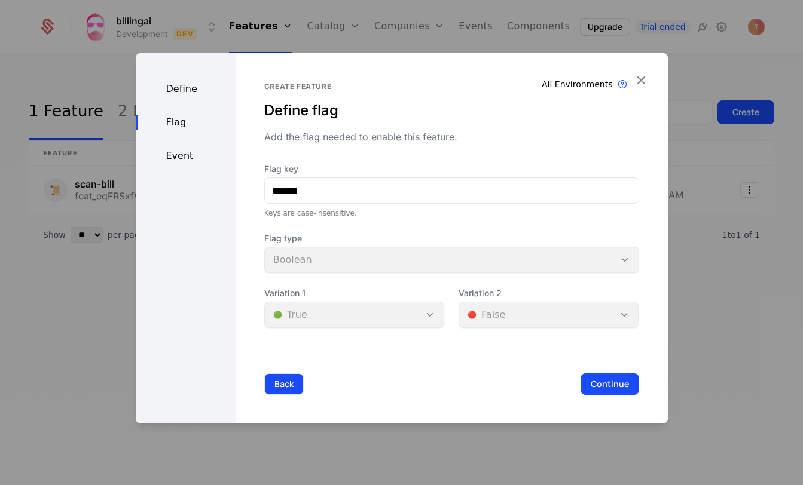
click at [288, 382] on button "Back" at bounding box center [283, 384] width 39 height 22
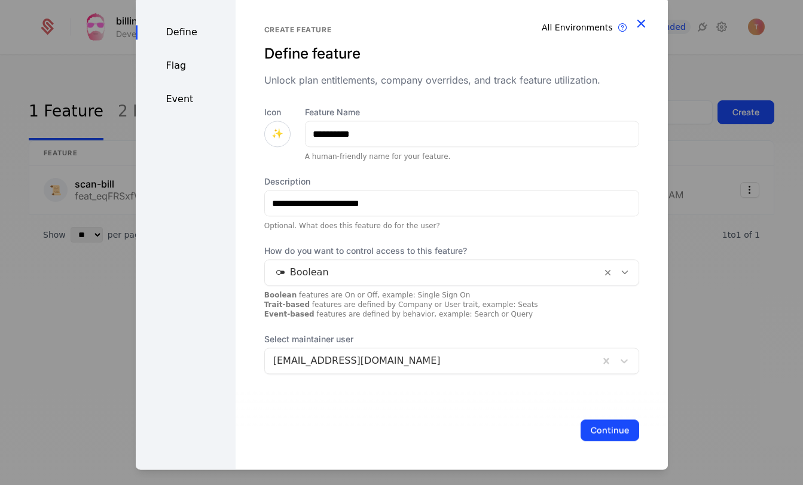
click at [642, 22] on icon "button" at bounding box center [641, 24] width 16 height 16
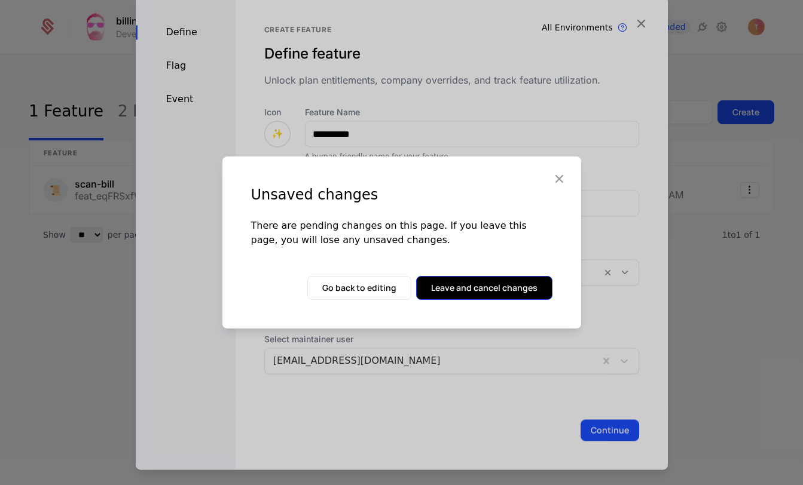
click at [512, 288] on button "Leave and cancel changes" at bounding box center [484, 288] width 136 height 24
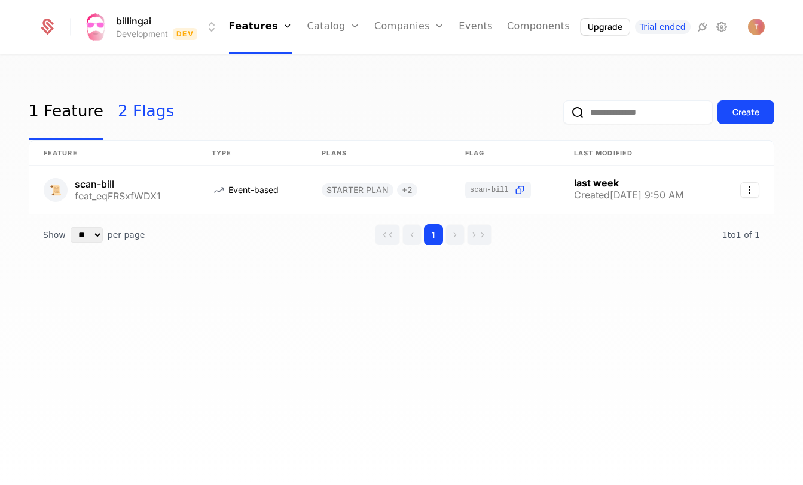
click at [128, 113] on link "2 Flags" at bounding box center [146, 112] width 56 height 56
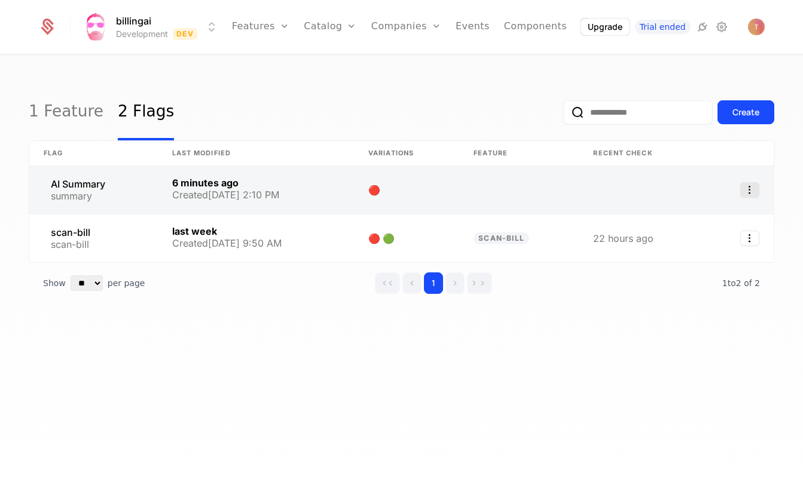
click at [755, 187] on icon "Select action" at bounding box center [749, 190] width 19 height 16
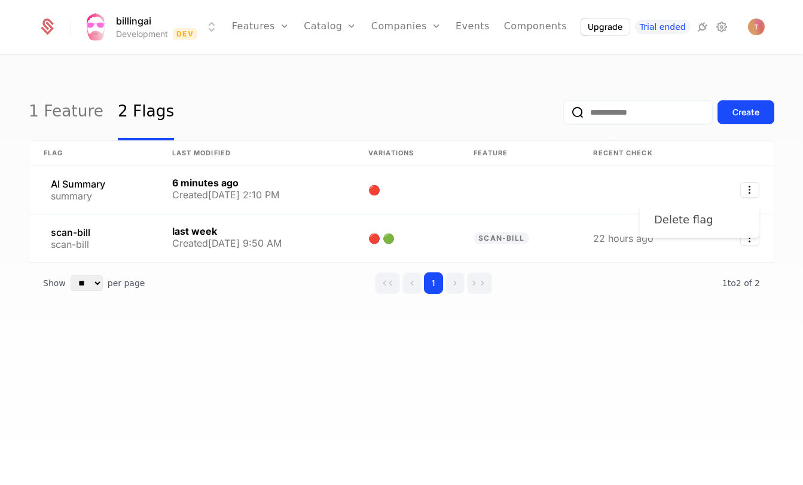
click at [699, 218] on div "Delete flag" at bounding box center [683, 220] width 59 height 17
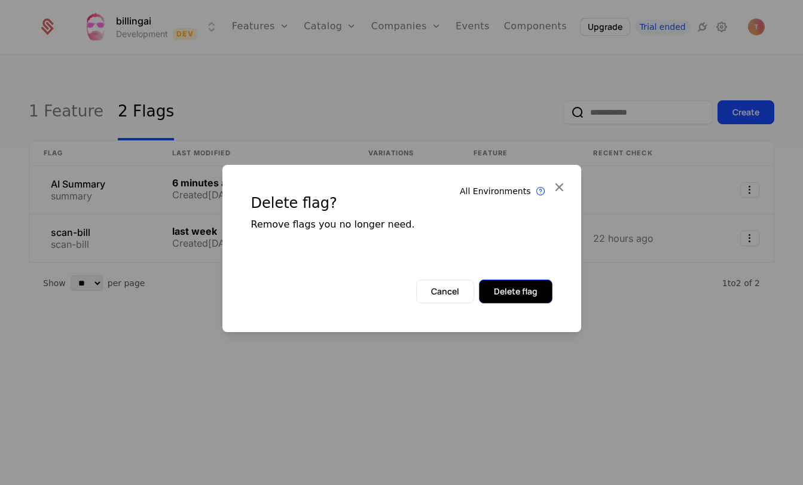
click at [538, 292] on button "Delete flag" at bounding box center [516, 292] width 74 height 24
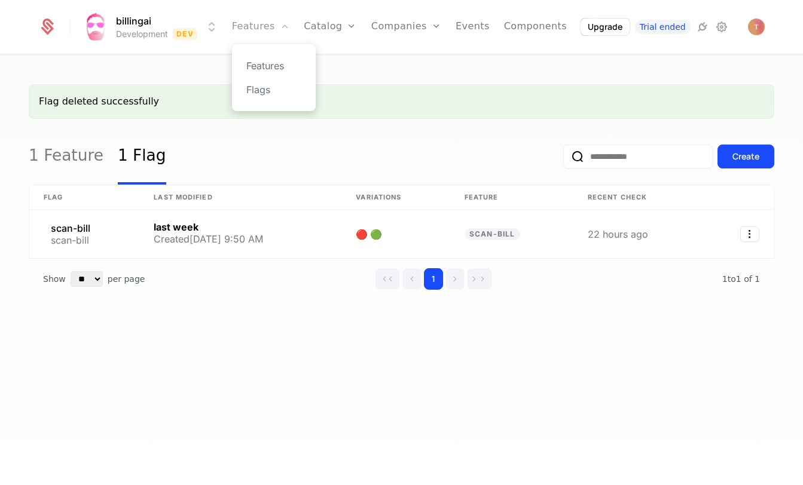
click at [259, 25] on link "Features" at bounding box center [260, 27] width 57 height 54
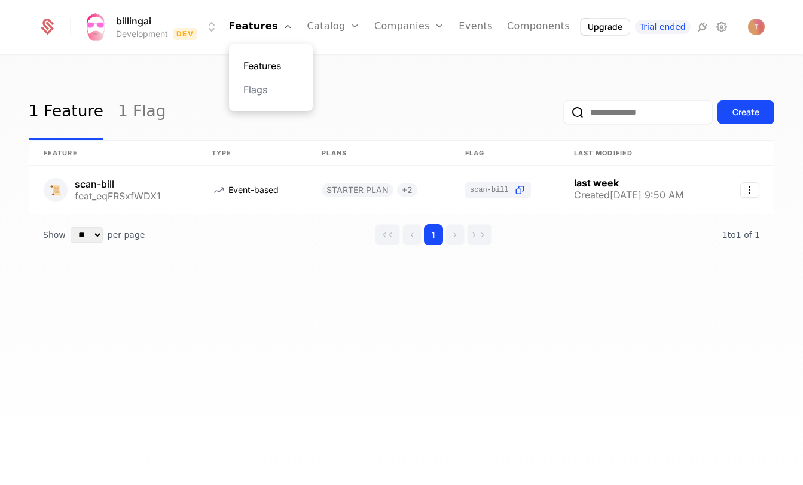
click at [272, 63] on link "Features" at bounding box center [270, 66] width 55 height 14
click at [278, 66] on link "Features" at bounding box center [270, 66] width 55 height 14
click at [749, 107] on div "Create" at bounding box center [745, 112] width 27 height 12
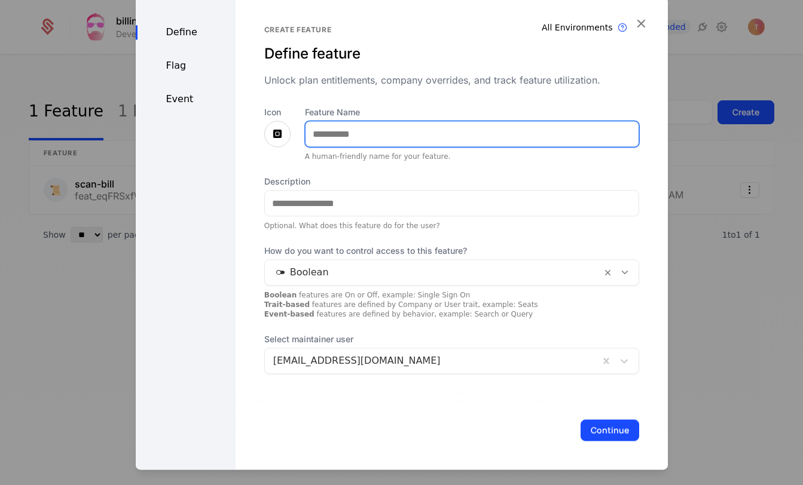
click at [430, 140] on input "Feature Name" at bounding box center [471, 133] width 333 height 25
type input "**********"
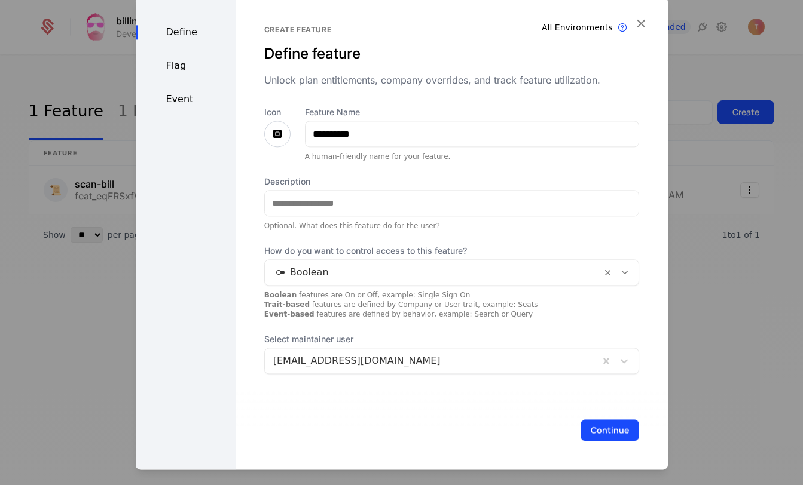
click at [279, 132] on icon at bounding box center [277, 134] width 14 height 14
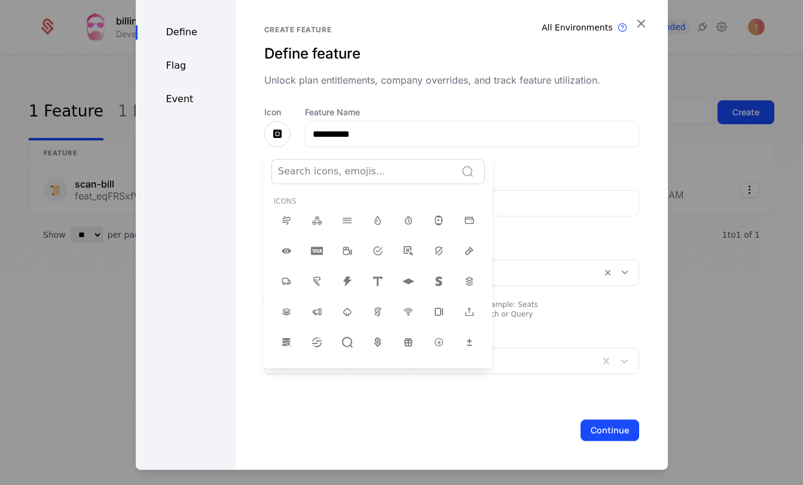
click at [325, 174] on div "Search icons, emojis..." at bounding box center [364, 171] width 172 height 14
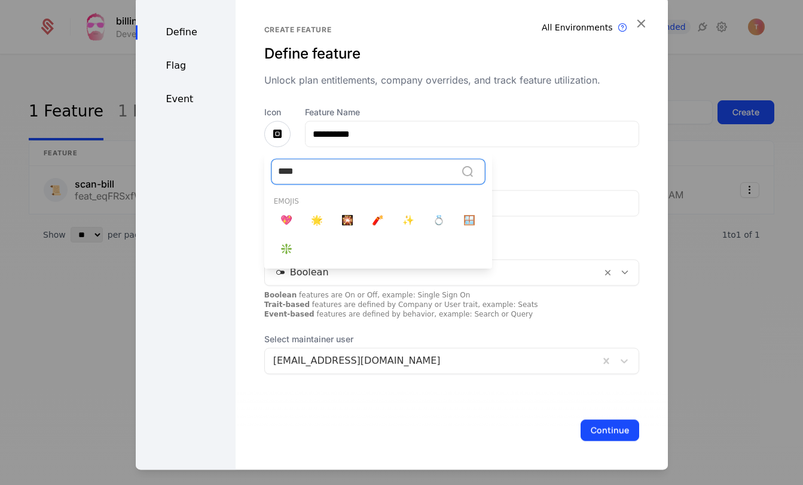
type input "*****"
click at [405, 219] on span "✨" at bounding box center [408, 220] width 12 height 14
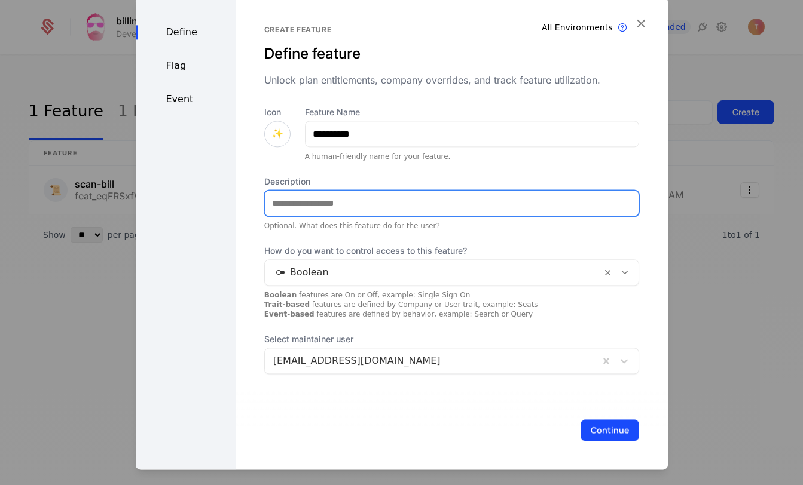
click at [314, 214] on input "Description" at bounding box center [451, 203] width 373 height 25
type input "**********"
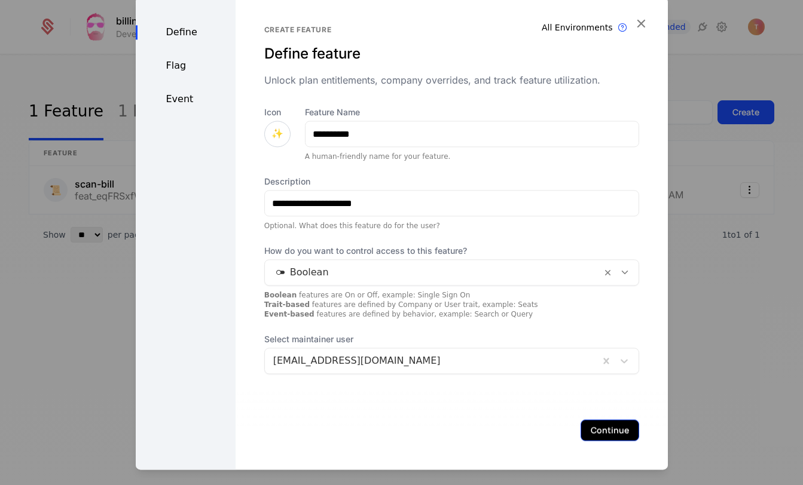
click at [625, 426] on button "Continue" at bounding box center [609, 431] width 59 height 22
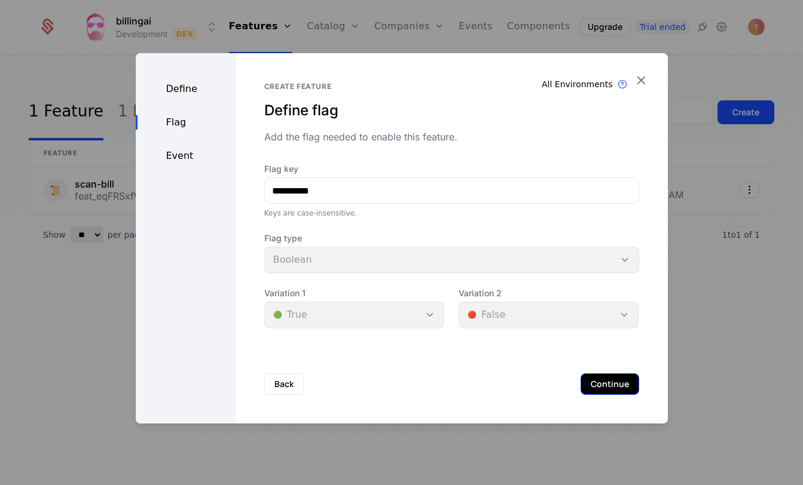
click at [607, 380] on button "Continue" at bounding box center [609, 384] width 59 height 22
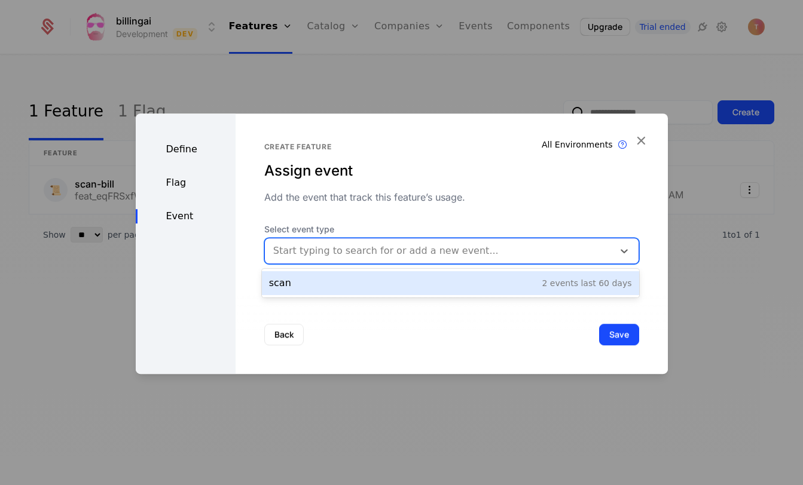
click at [336, 252] on div "Start typing to search for or add a new event..." at bounding box center [440, 251] width 334 height 14
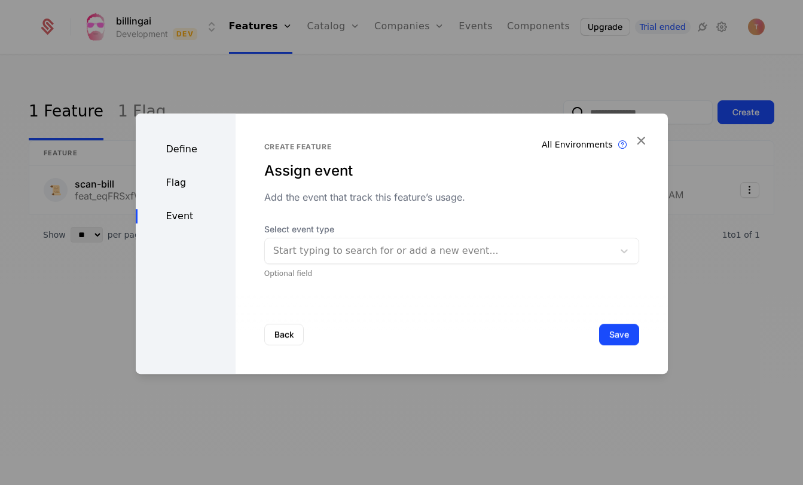
click at [390, 199] on div "Add the event that track this feature’s usage." at bounding box center [451, 197] width 375 height 14
click at [175, 187] on div "Flag" at bounding box center [186, 183] width 100 height 14
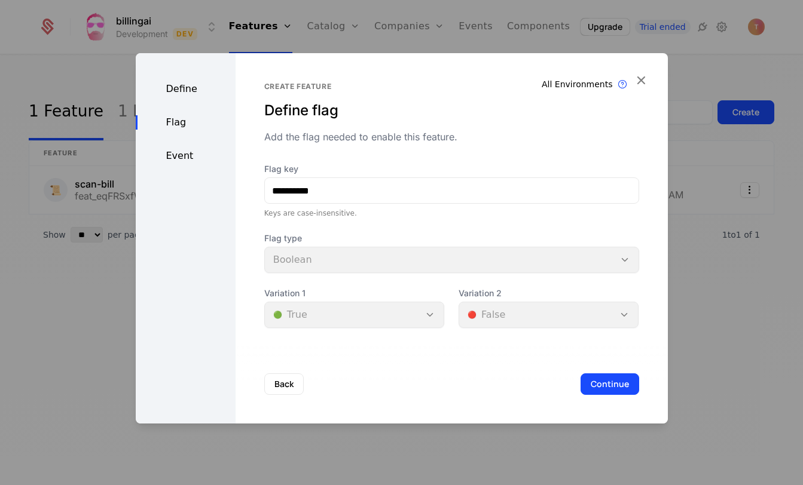
click at [175, 157] on div "Event" at bounding box center [186, 156] width 100 height 14
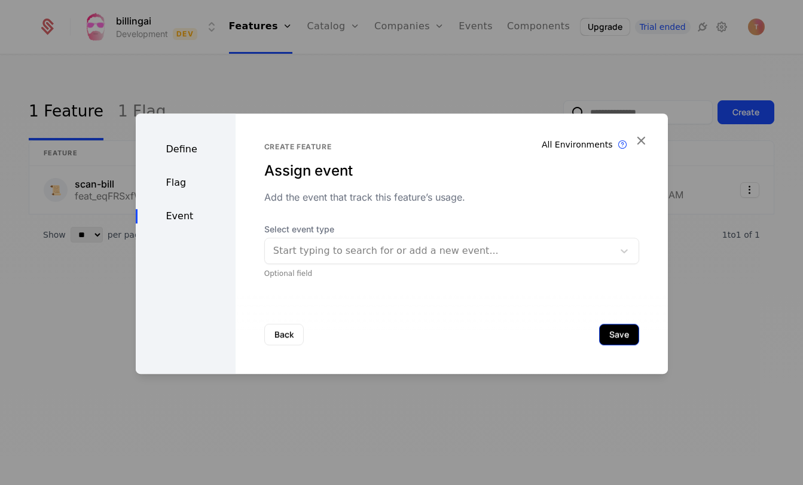
click at [623, 324] on div "Back Save" at bounding box center [451, 334] width 432 height 79
click at [629, 339] on button "Save" at bounding box center [619, 335] width 40 height 22
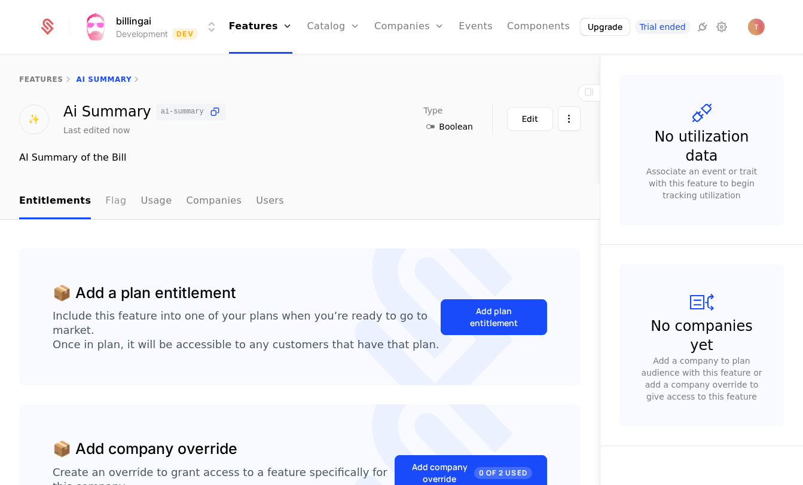
click at [113, 202] on link "Flag" at bounding box center [115, 201] width 21 height 35
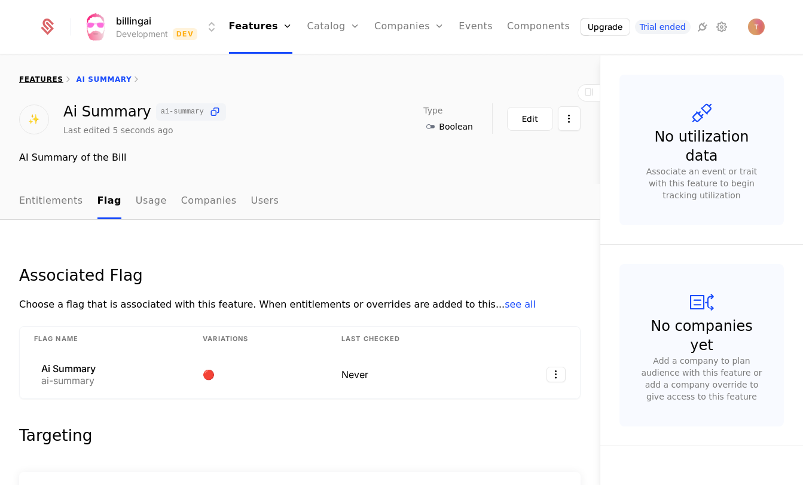
click at [39, 81] on link "features" at bounding box center [41, 79] width 44 height 8
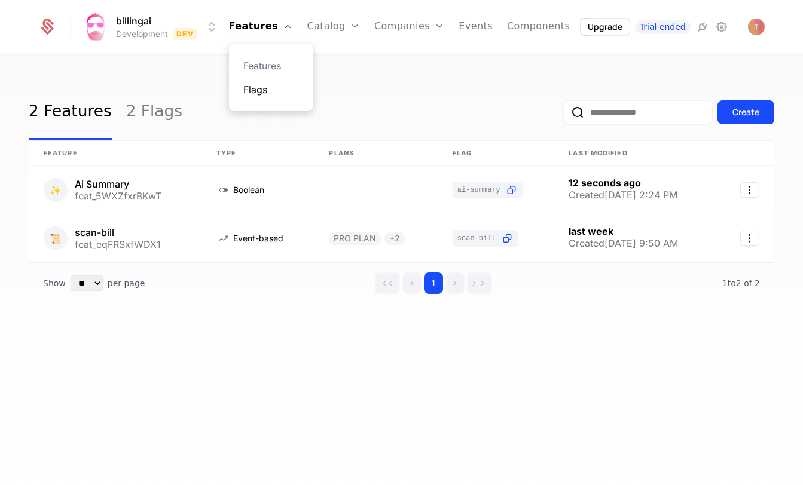
click at [279, 88] on link "Flags" at bounding box center [270, 89] width 55 height 14
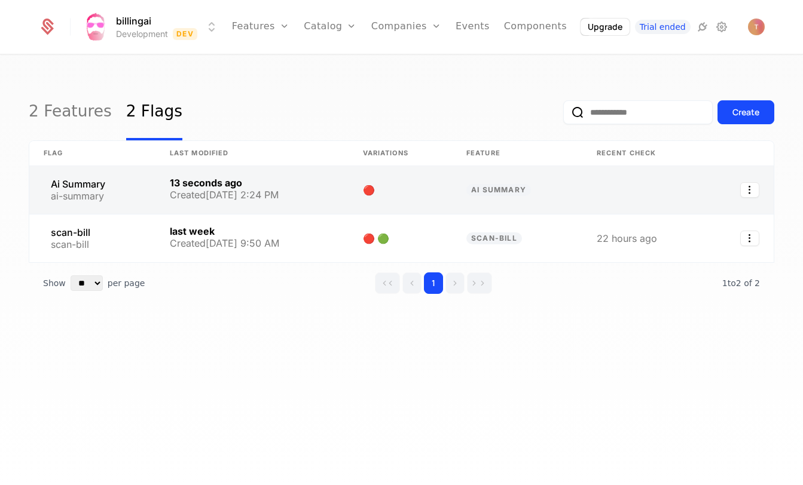
click at [85, 180] on link at bounding box center [92, 190] width 126 height 48
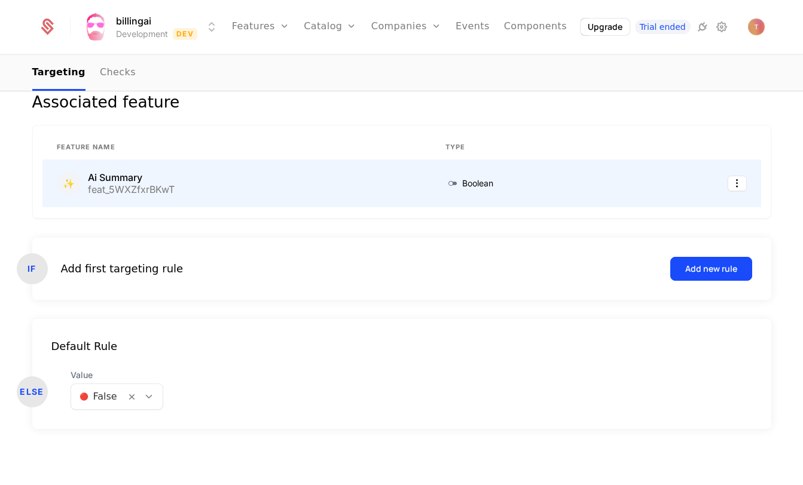
scroll to position [198, 0]
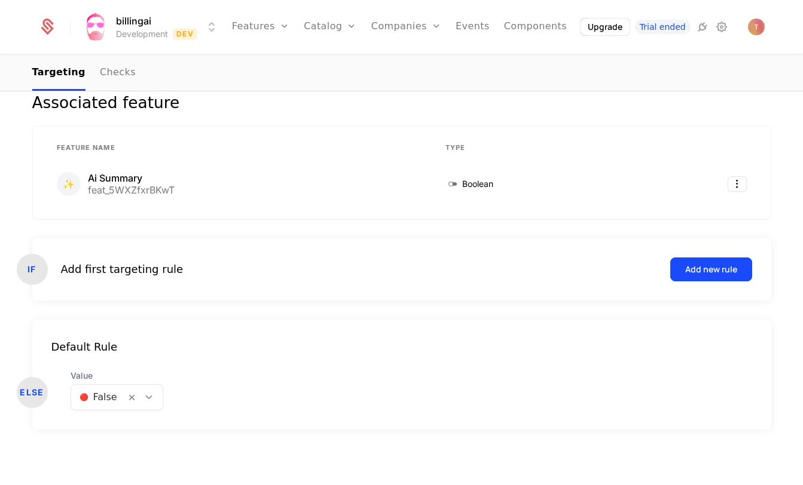
click at [702, 267] on div "Add new rule" at bounding box center [711, 270] width 52 height 12
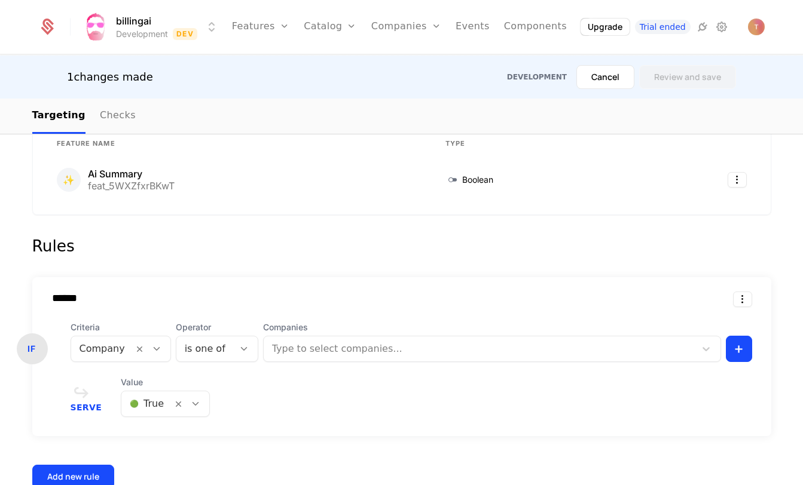
scroll to position [246, 0]
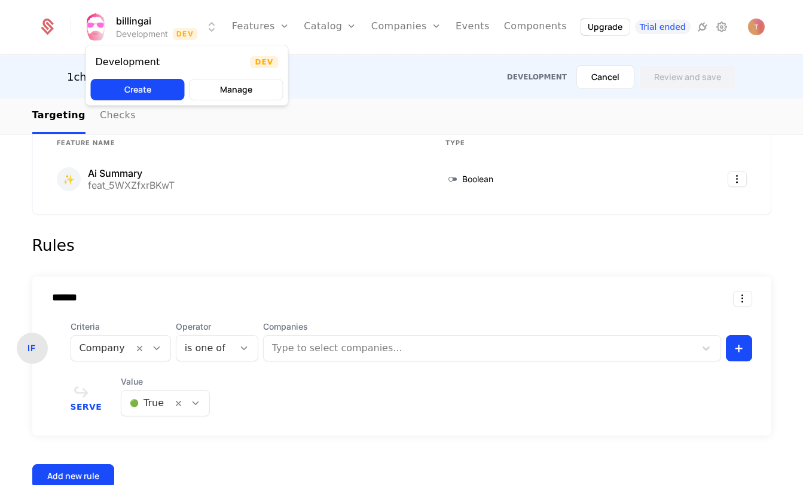
click at [140, 17] on html "billingai Development Dev Features Features Flags Catalog Plans Add Ons Credits…" at bounding box center [401, 242] width 803 height 485
click at [261, 26] on html "billingai Development Dev Features Features Flags Catalog Plans Add Ons Credits…" at bounding box center [401, 242] width 803 height 485
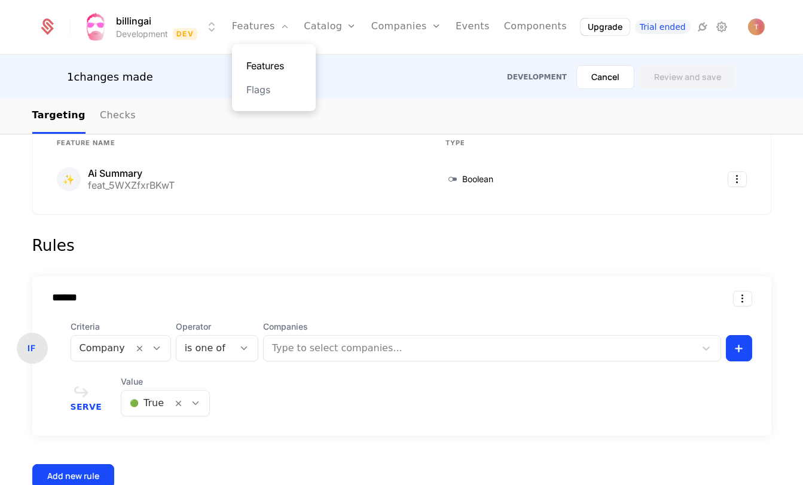
click at [264, 62] on link "Features" at bounding box center [273, 66] width 55 height 14
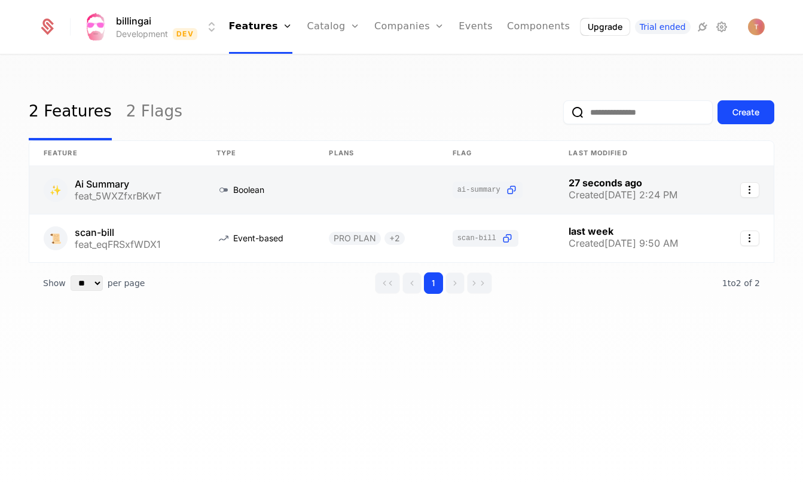
click at [507, 190] on link at bounding box center [496, 190] width 117 height 48
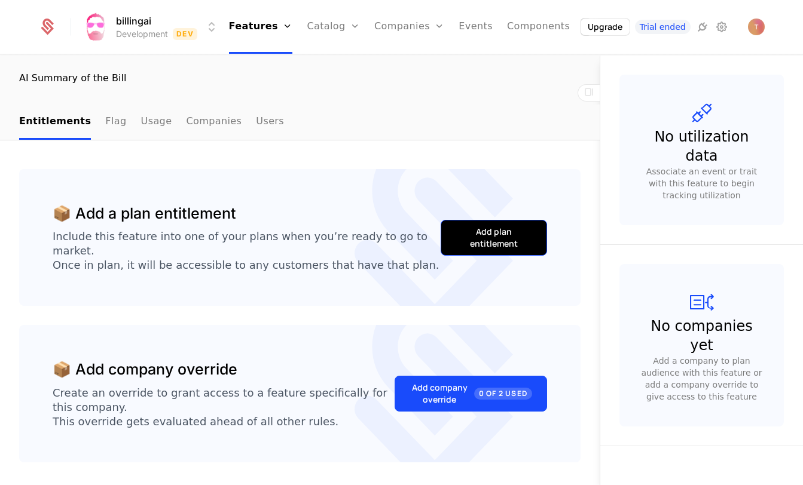
scroll to position [81, 0]
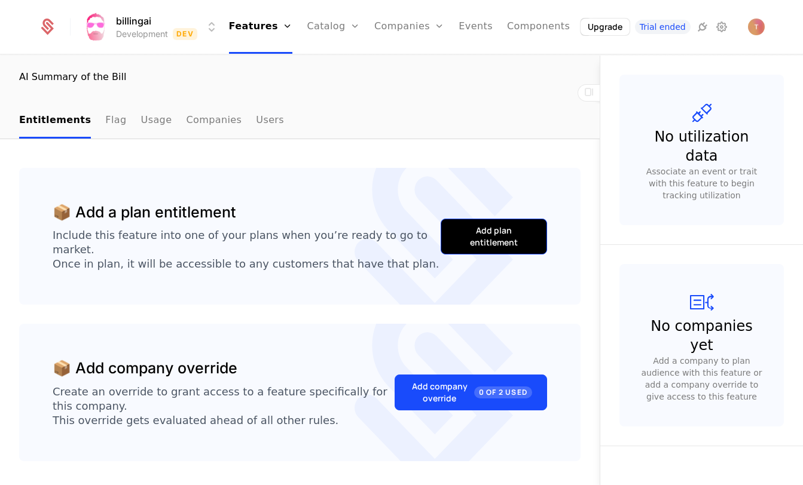
click at [476, 226] on div "Add plan entitlement" at bounding box center [493, 237] width 76 height 24
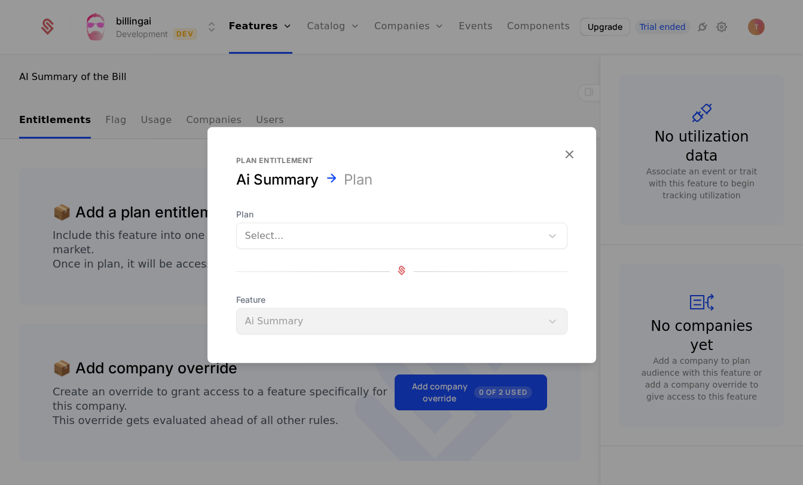
click at [472, 226] on div "Select..." at bounding box center [389, 236] width 305 height 22
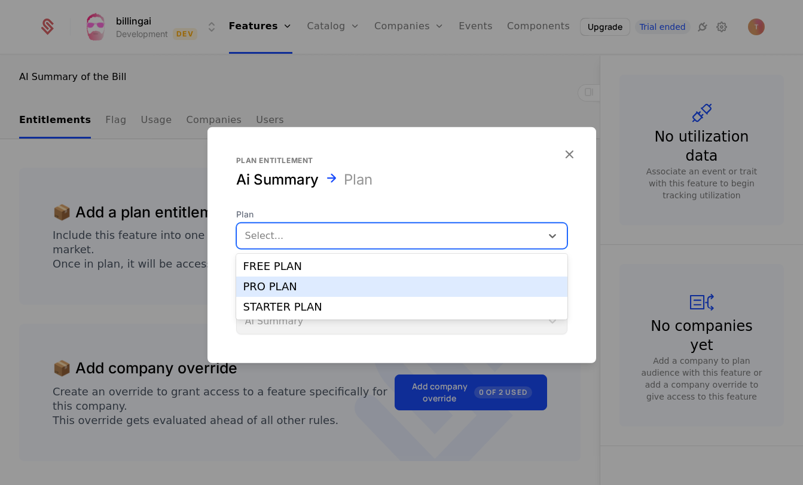
click at [432, 288] on div "PRO PLAN" at bounding box center [401, 286] width 317 height 11
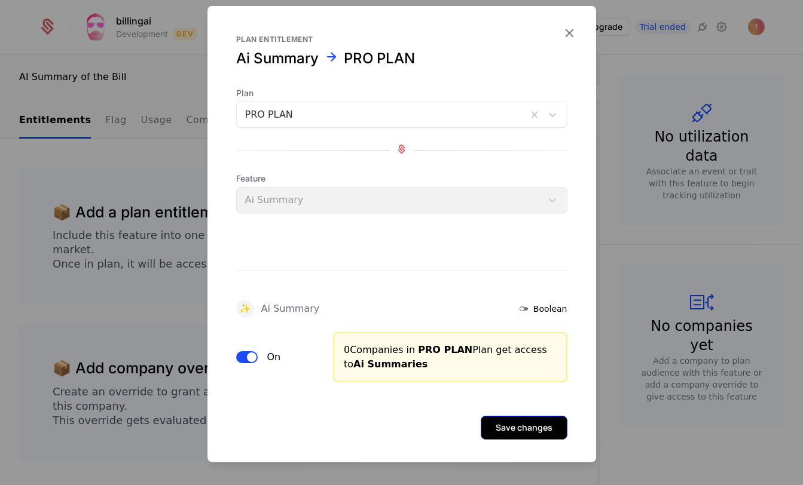
click at [513, 429] on button "Save changes" at bounding box center [523, 428] width 87 height 24
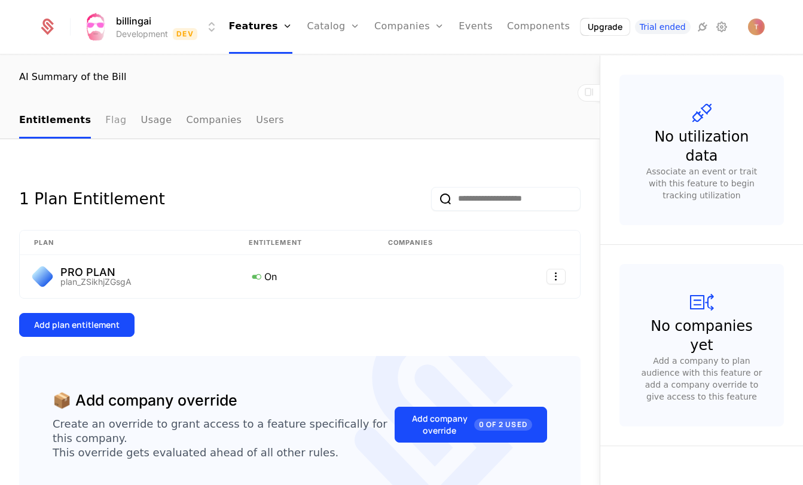
click at [109, 119] on link "Flag" at bounding box center [115, 120] width 21 height 35
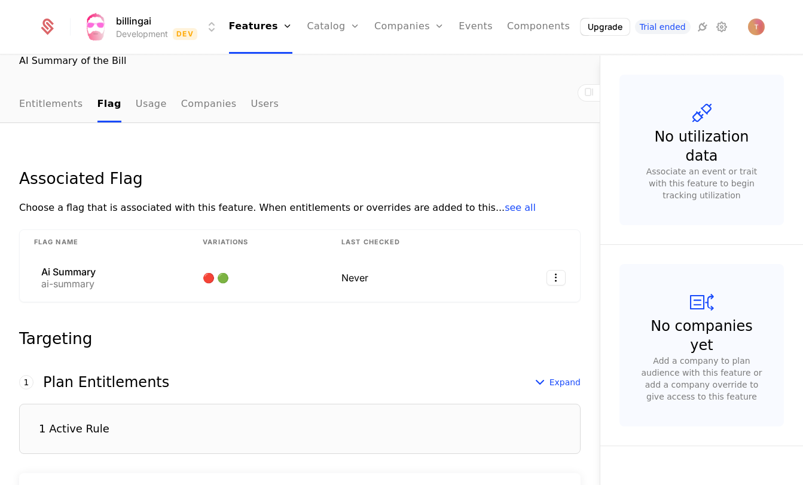
scroll to position [79, 0]
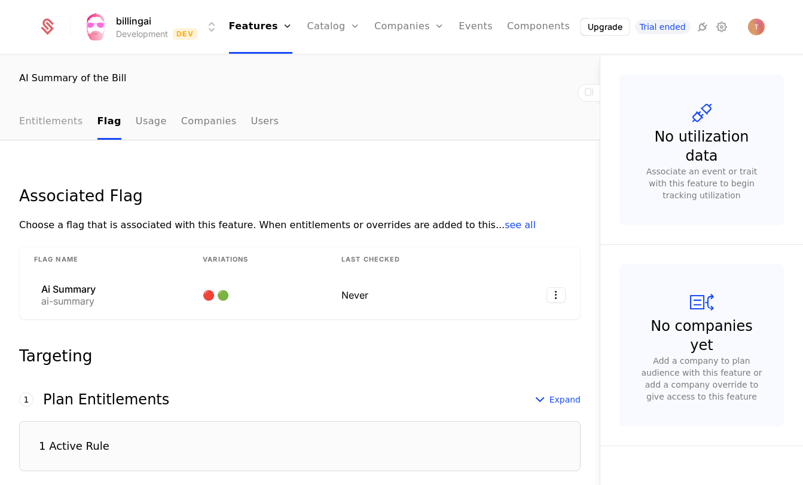
click at [49, 118] on link "Entitlements" at bounding box center [51, 122] width 64 height 35
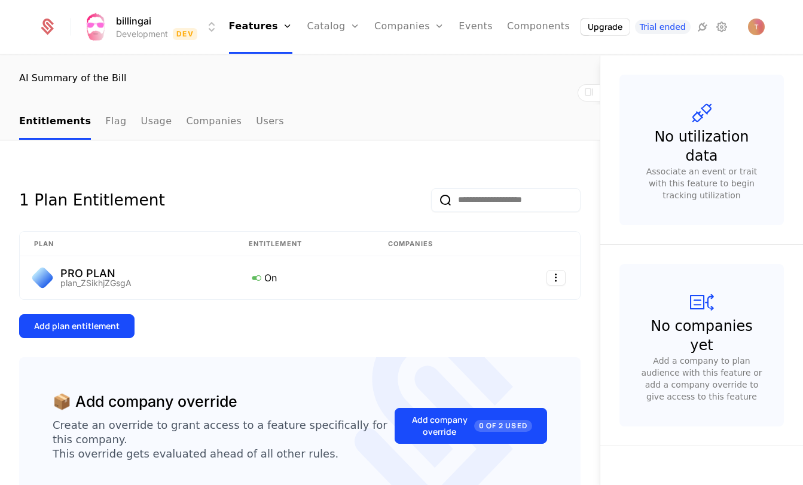
click at [45, 76] on div "AI Summary of the Bill" at bounding box center [299, 78] width 561 height 14
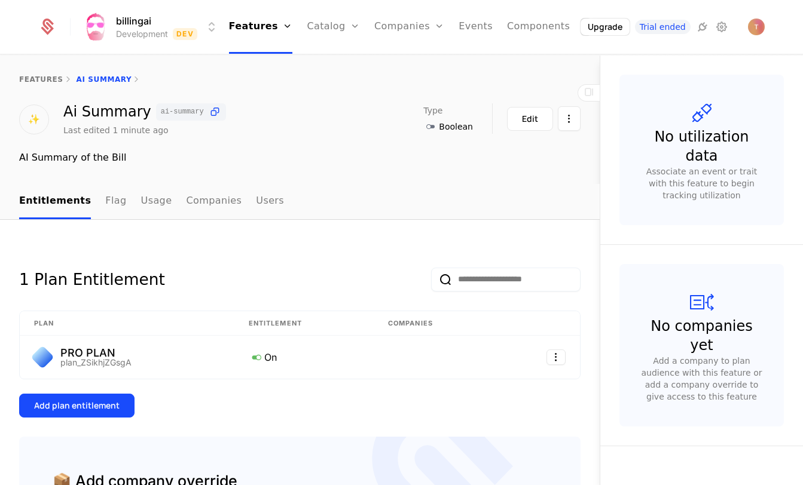
click at [42, 84] on div "features Ai Summary" at bounding box center [299, 80] width 599 height 48
click at [39, 80] on link "features" at bounding box center [41, 79] width 44 height 8
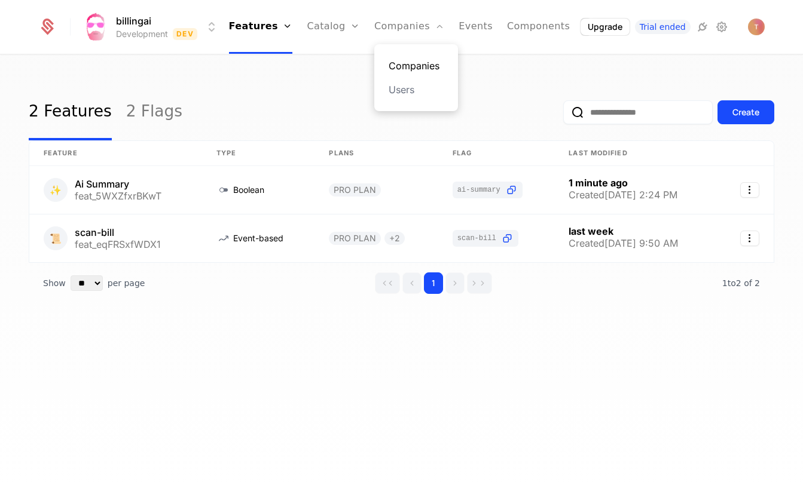
click at [407, 62] on link "Companies" at bounding box center [415, 66] width 55 height 14
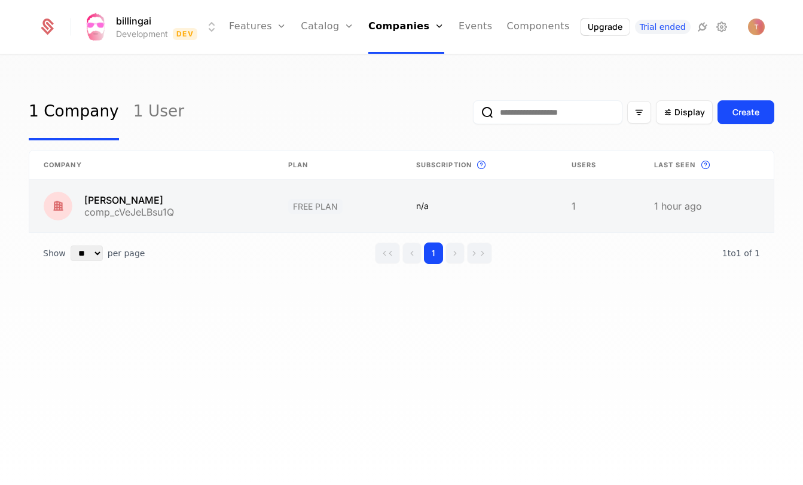
click at [243, 201] on link at bounding box center [151, 206] width 244 height 53
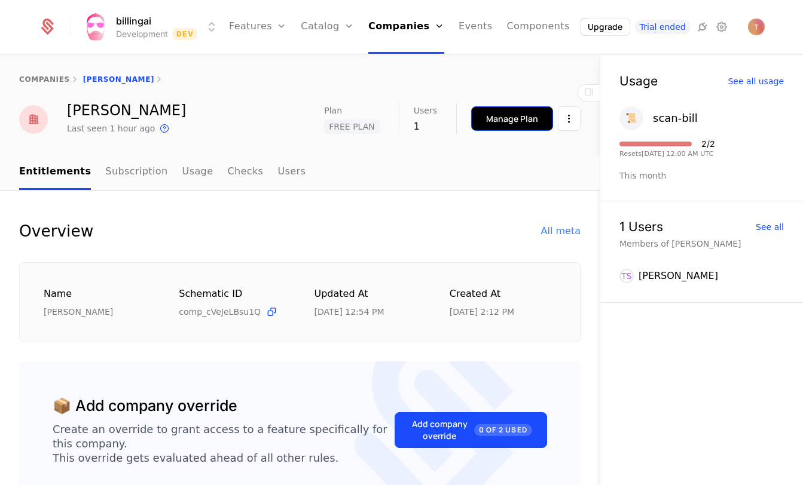
click at [504, 118] on div "Manage Plan" at bounding box center [512, 119] width 52 height 12
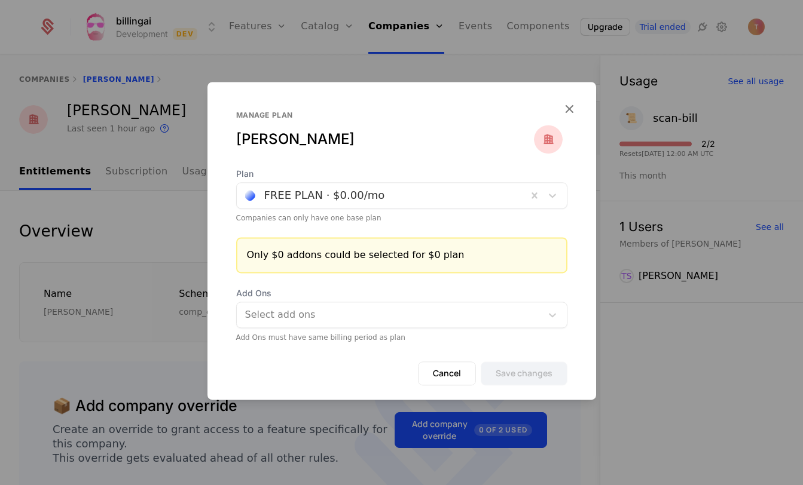
click at [411, 190] on div at bounding box center [382, 195] width 274 height 17
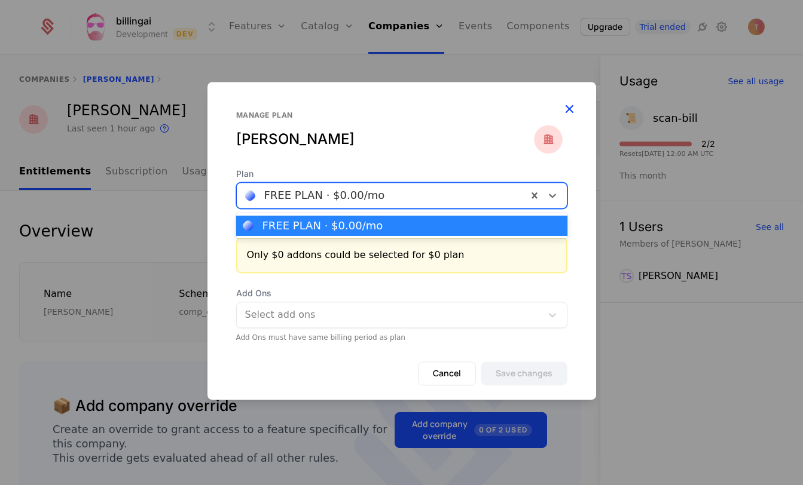
click at [569, 108] on icon "button" at bounding box center [569, 109] width 16 height 16
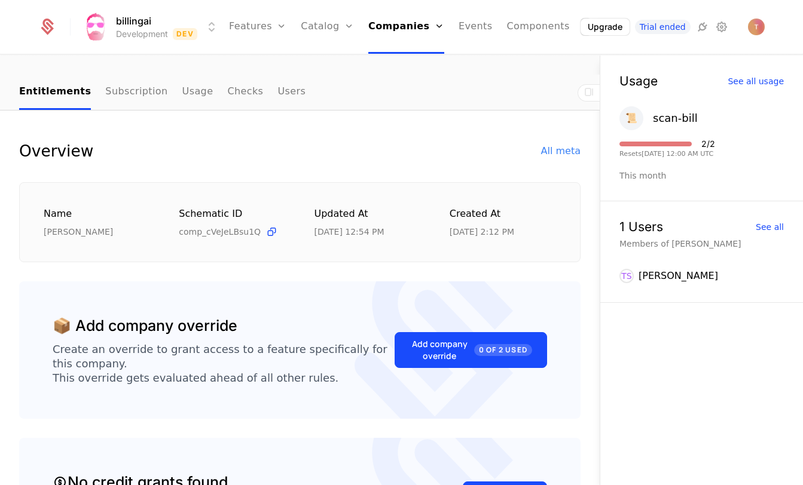
scroll to position [89, 0]
